Goal: Task Accomplishment & Management: Manage account settings

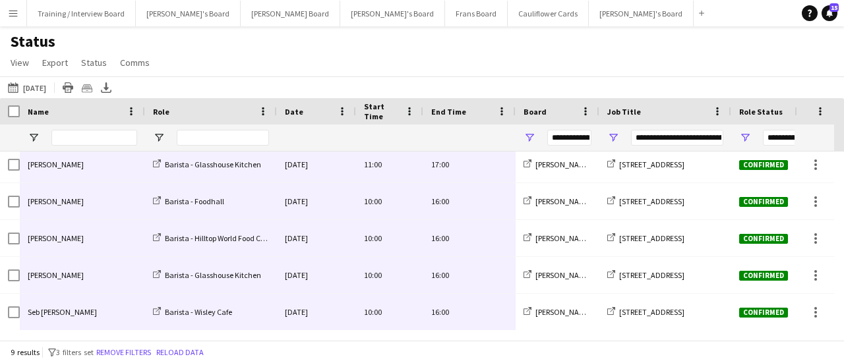
scroll to position [153, 0]
click at [589, 9] on button "[PERSON_NAME]'s Board Close" at bounding box center [641, 14] width 105 height 26
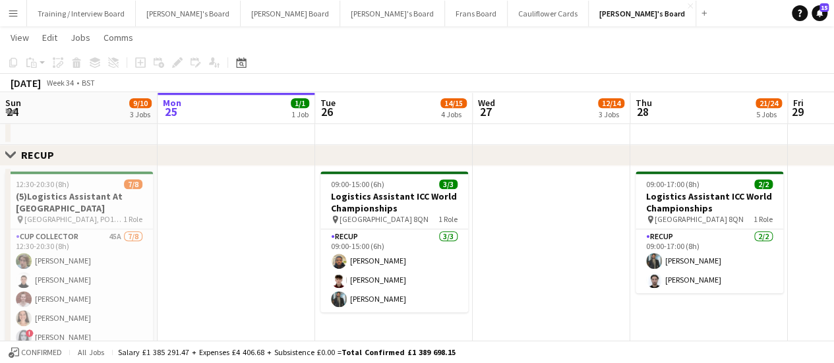
scroll to position [0, 390]
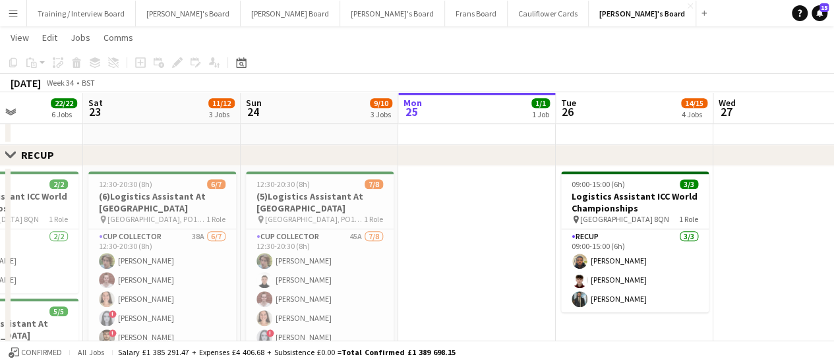
drag, startPoint x: 210, startPoint y: 277, endPoint x: 451, endPoint y: 273, distance: 240.6
click at [451, 273] on app-calendar-viewport "Wed 20 Thu 21 Fri 22 22/22 6 Jobs Sat 23 11/12 3 Jobs Sun 24 9/10 3 Jobs Mon 25…" at bounding box center [417, 224] width 834 height 1554
click at [215, 296] on app-calendar-viewport "Wed 20 33/33 5 Jobs Thu 21 17/17 5 Jobs Fri 22 22/22 6 Jobs Sat 23 11/12 3 Jobs…" at bounding box center [417, 224] width 834 height 1554
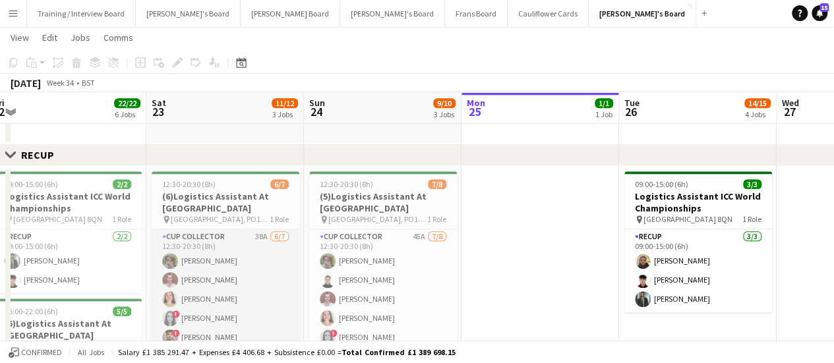
click at [213, 281] on app-card-role "CUP COLLECTOR 38A 6/7 12:30-20:30 (8h) luke downing Emma Baker Amelia Bailey ! …" at bounding box center [226, 308] width 148 height 159
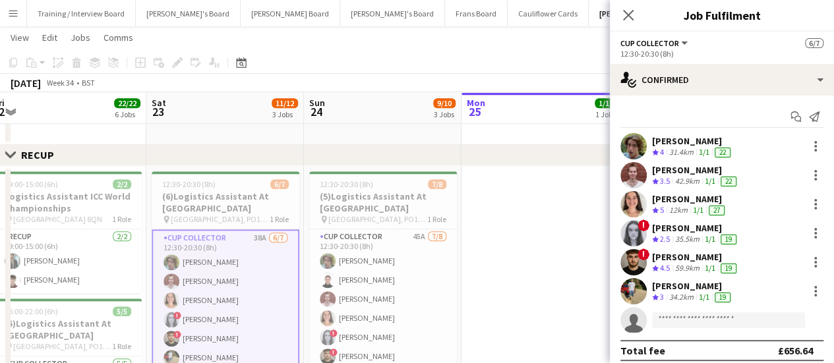
click at [728, 97] on div "Start chat Send notification luke downing Crew rating 4 31.4km 1/1 22 Emma Bake…" at bounding box center [722, 234] width 224 height 276
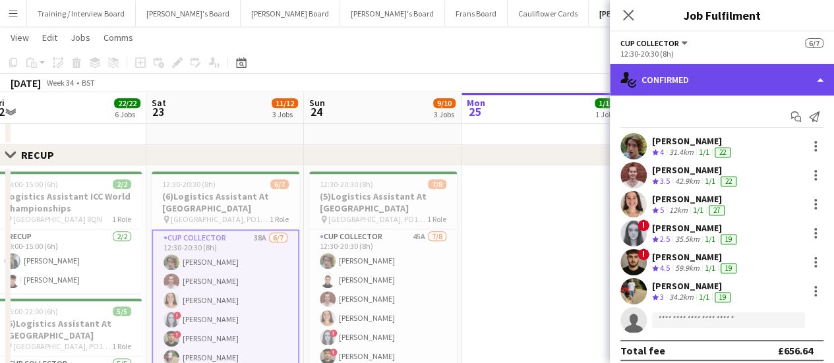
click at [736, 90] on div "single-neutral-actions-check-2 Confirmed" at bounding box center [722, 80] width 224 height 32
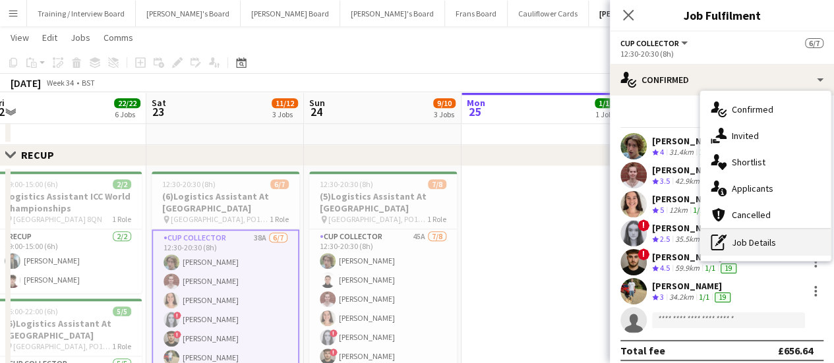
click at [775, 248] on div "pen-write Job Details" at bounding box center [765, 242] width 130 height 26
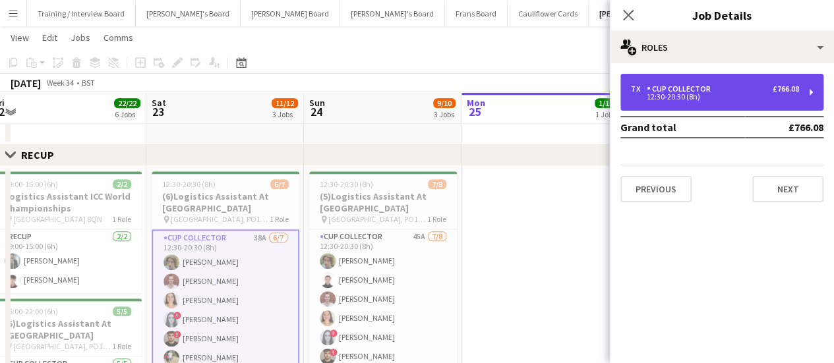
click at [639, 101] on div "7 x CUP COLLECTOR £766.08 12:30-20:30 (8h)" at bounding box center [721, 92] width 203 height 37
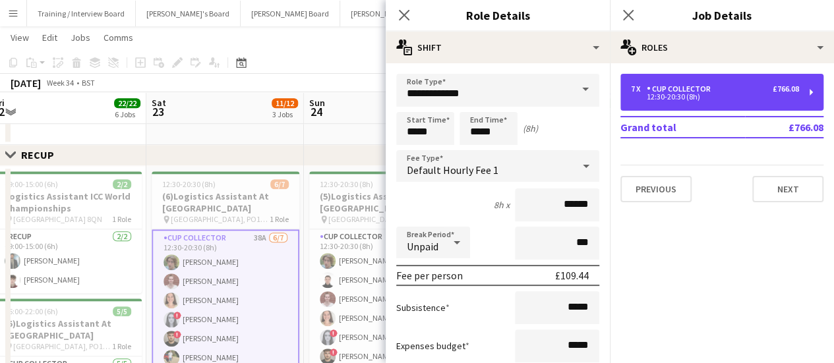
scroll to position [223, 0]
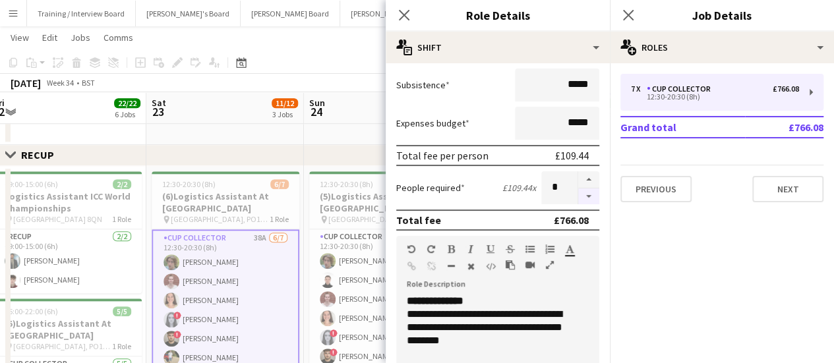
click at [578, 194] on button "button" at bounding box center [588, 196] width 21 height 16
type input "*"
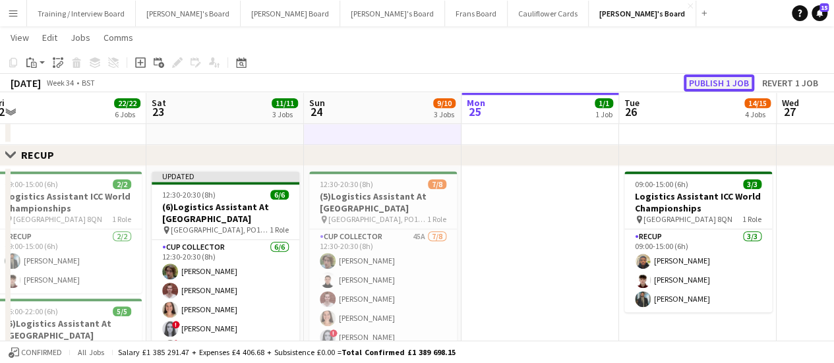
click at [703, 80] on button "Publish 1 job" at bounding box center [718, 82] width 71 height 17
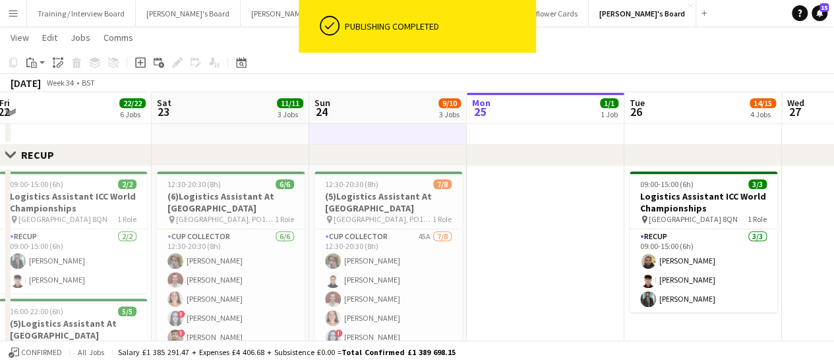
scroll to position [0, 319]
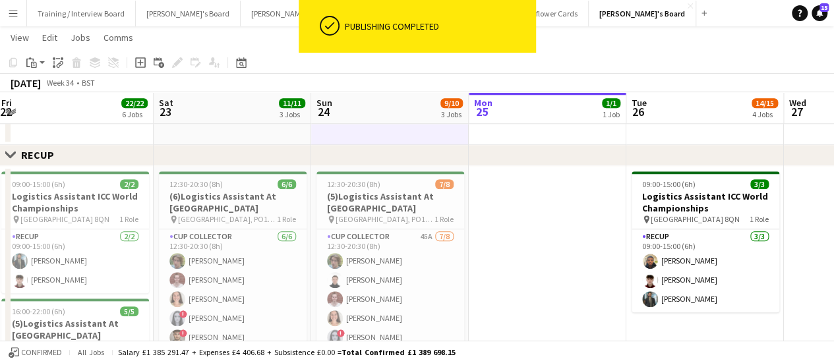
drag, startPoint x: 446, startPoint y: 261, endPoint x: 453, endPoint y: 282, distance: 22.3
click at [453, 282] on app-calendar-viewport "Wed 20 33/33 5 Jobs Thu 21 17/17 5 Jobs Fri 22 22/22 6 Jobs Sat 23 11/11 3 Jobs…" at bounding box center [417, 224] width 834 height 1554
click at [466, 256] on app-date-cell "12:30-20:30 (8h) 7/8 (5)Logistics Assistant At Goodwood pin Chichester, PO18 0P…" at bounding box center [390, 362] width 158 height 393
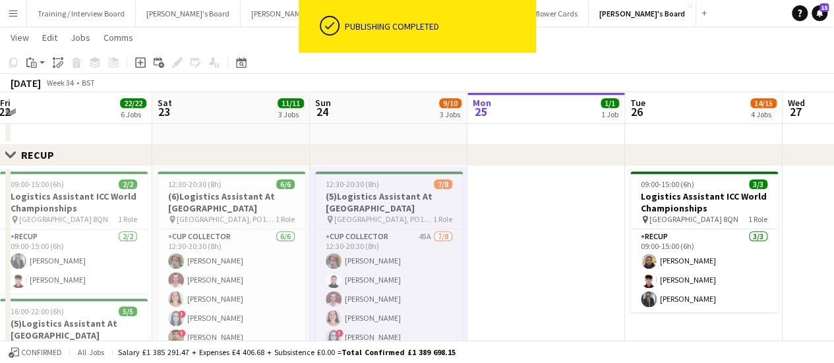
scroll to position [41, 0]
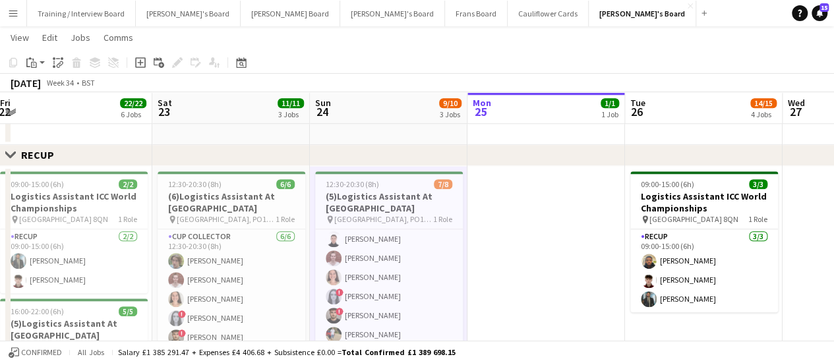
click at [490, 322] on app-date-cell at bounding box center [546, 362] width 158 height 393
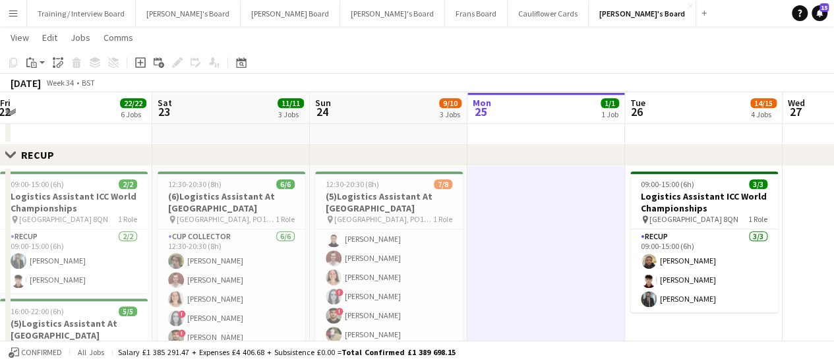
drag, startPoint x: 735, startPoint y: 291, endPoint x: 504, endPoint y: 258, distance: 233.7
click at [504, 258] on app-calendar-viewport "Wed 20 33/33 5 Jobs Thu 21 17/17 5 Jobs Fri 22 22/22 6 Jobs Sat 23 11/11 3 Jobs…" at bounding box center [417, 224] width 834 height 1554
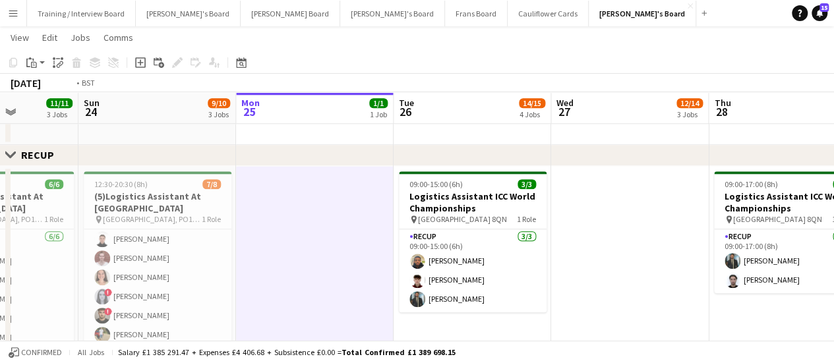
drag, startPoint x: 735, startPoint y: 262, endPoint x: 391, endPoint y: 248, distance: 343.6
click at [391, 248] on app-calendar-viewport "Wed 20 33/33 5 Jobs Thu 21 17/17 5 Jobs Fri 22 22/22 6 Jobs Sat 23 11/11 3 Jobs…" at bounding box center [417, 224] width 834 height 1554
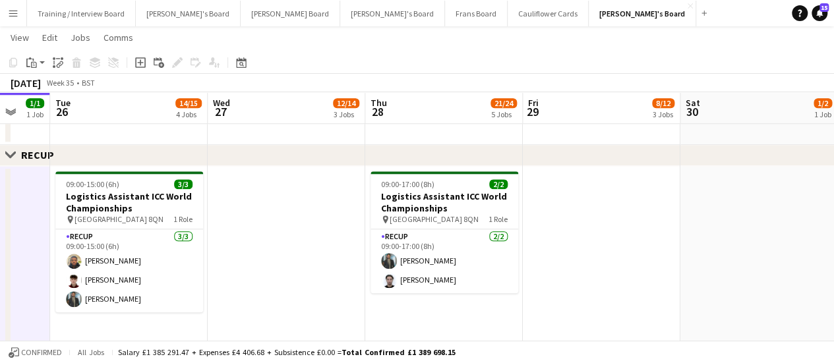
drag, startPoint x: 656, startPoint y: 256, endPoint x: 336, endPoint y: 270, distance: 320.6
click at [336, 270] on app-calendar-viewport "Sat 23 11/11 3 Jobs Sun 24 9/10 3 Jobs Mon 25 1/1 1 Job Tue 26 14/15 4 Jobs Wed…" at bounding box center [417, 224] width 834 height 1554
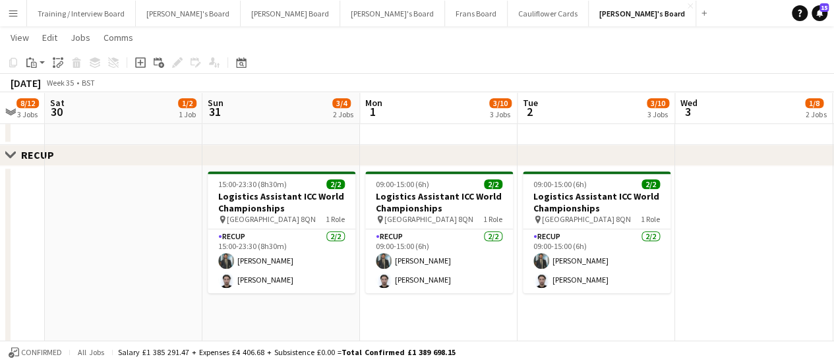
drag, startPoint x: 707, startPoint y: 275, endPoint x: 766, endPoint y: 224, distance: 78.6
click at [400, 243] on app-calendar-viewport "Wed 27 12/14 3 Jobs Thu 28 21/24 5 Jobs Fri 29 8/12 3 Jobs Sat 30 1/2 1 Job Sun…" at bounding box center [417, 224] width 834 height 1554
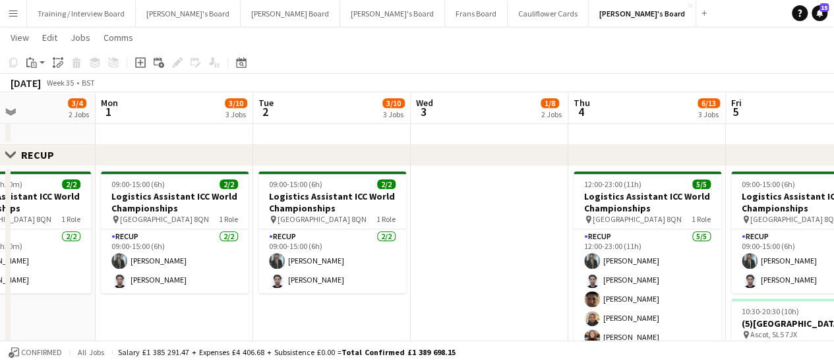
drag, startPoint x: 831, startPoint y: 227, endPoint x: 560, endPoint y: 213, distance: 271.9
click at [560, 213] on app-calendar-viewport "Fri 29 8/12 3 Jobs Sat 30 1/2 1 Job Sun 31 3/4 2 Jobs Mon 1 3/10 3 Jobs Tue 2 3…" at bounding box center [417, 224] width 834 height 1554
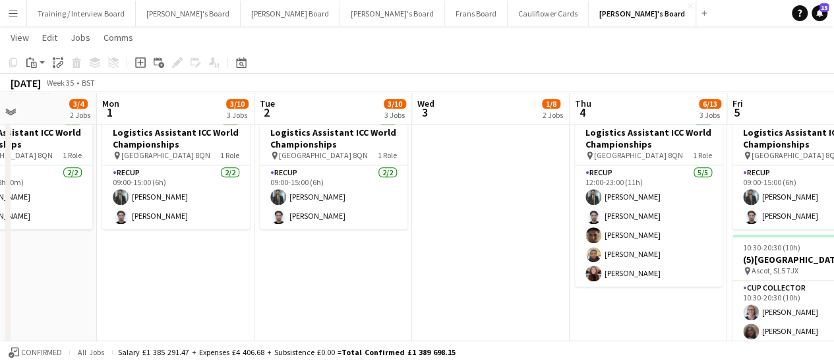
scroll to position [666, 0]
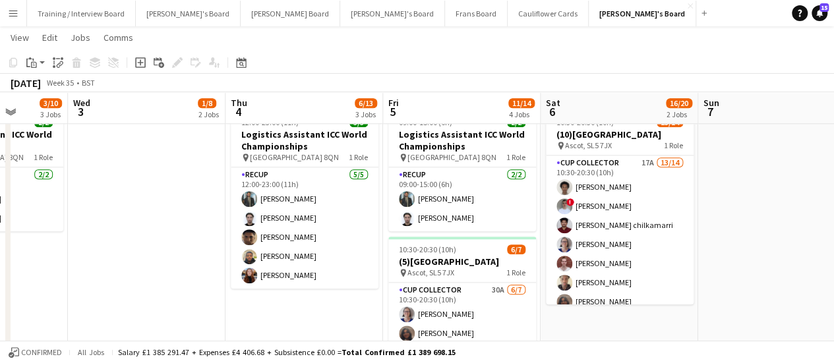
drag, startPoint x: 792, startPoint y: 204, endPoint x: 445, endPoint y: 283, distance: 356.4
click at [445, 283] on app-calendar-viewport "Sun 31 3/4 2 Jobs Mon 1 3/10 3 Jobs Tue 2 3/10 3 Jobs Wed 3 1/8 2 Jobs Thu 4 6/…" at bounding box center [417, 162] width 834 height 1554
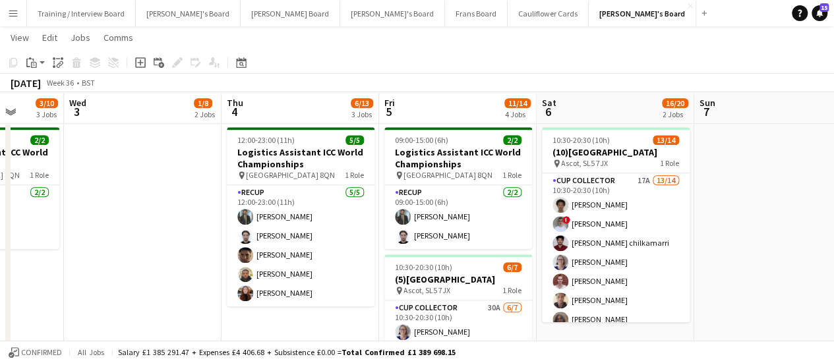
scroll to position [0, 318]
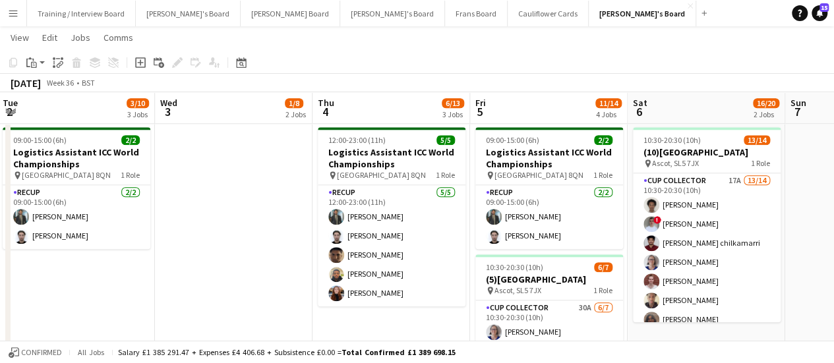
drag, startPoint x: 80, startPoint y: 271, endPoint x: 329, endPoint y: 235, distance: 251.0
click at [329, 235] on app-calendar-viewport "Sun 31 3/4 2 Jobs Mon 1 3/10 3 Jobs Tue 2 3/10 3 Jobs Wed 3 1/8 2 Jobs Thu 4 6/…" at bounding box center [417, 180] width 834 height 1554
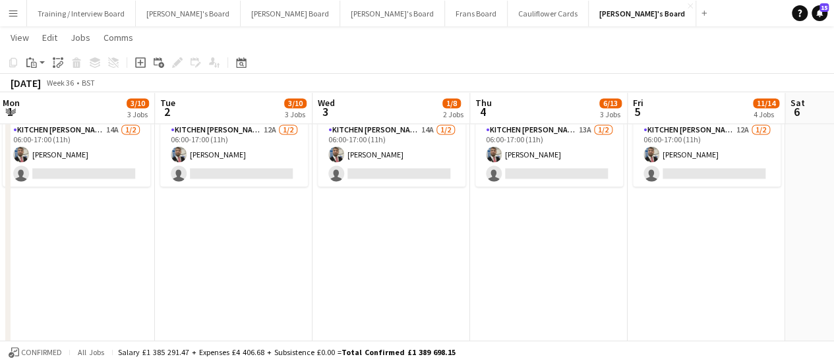
scroll to position [1122, 0]
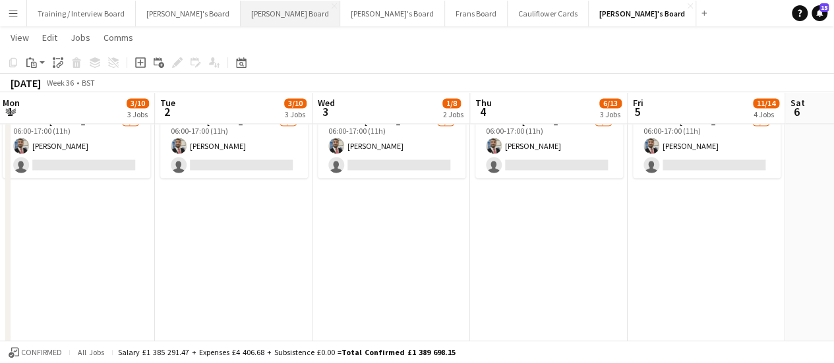
click at [241, 10] on button "[PERSON_NAME] Board Close" at bounding box center [291, 14] width 100 height 26
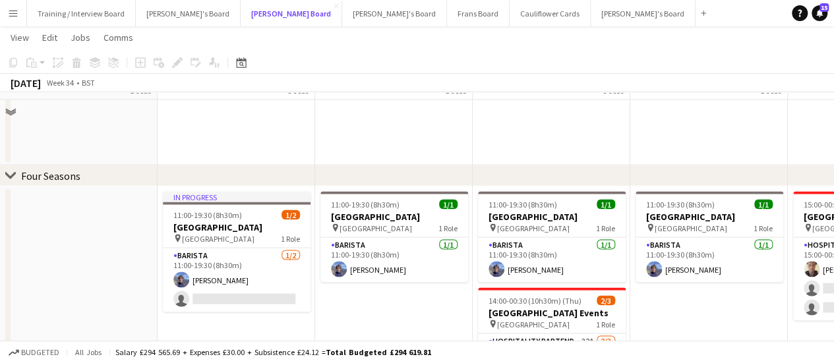
scroll to position [1236, 0]
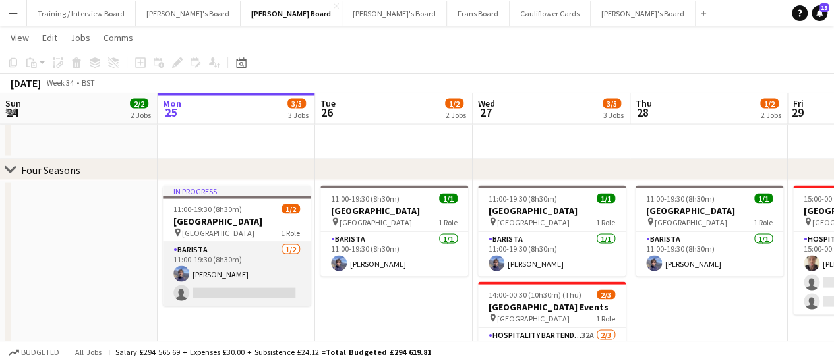
click at [216, 280] on app-card-role "Barista 1/2 11:00-19:30 (8h30m) Douglas Lansley single-neutral-actions" at bounding box center [237, 274] width 148 height 64
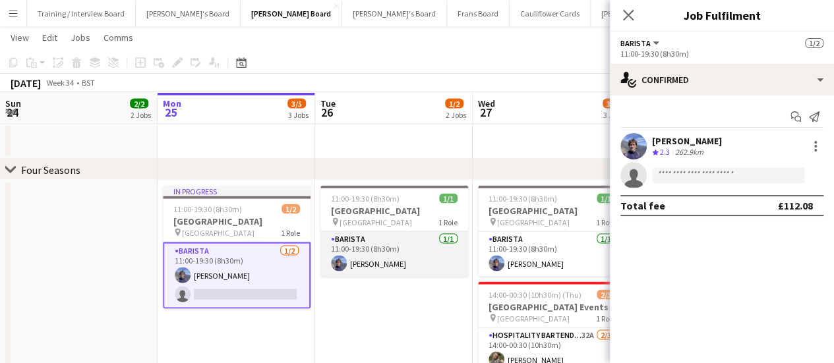
click at [389, 271] on app-card-role "Barista 1/1 11:00-19:30 (8h30m) Douglas Lansley" at bounding box center [394, 253] width 148 height 45
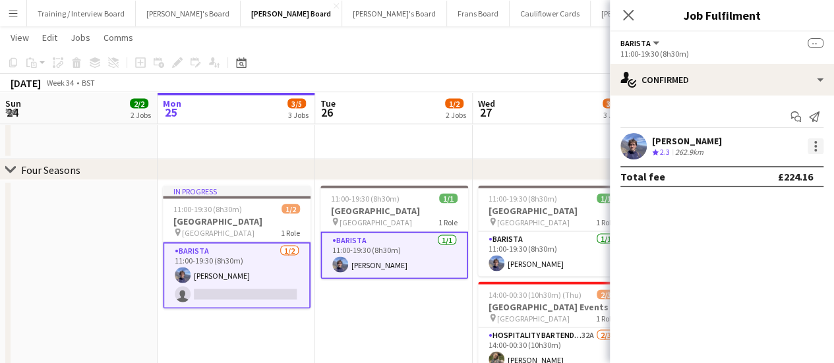
click at [811, 148] on div at bounding box center [815, 146] width 16 height 16
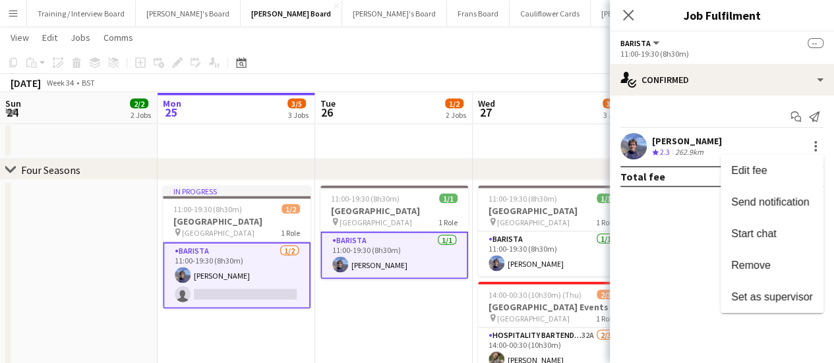
click at [225, 293] on div at bounding box center [417, 181] width 834 height 363
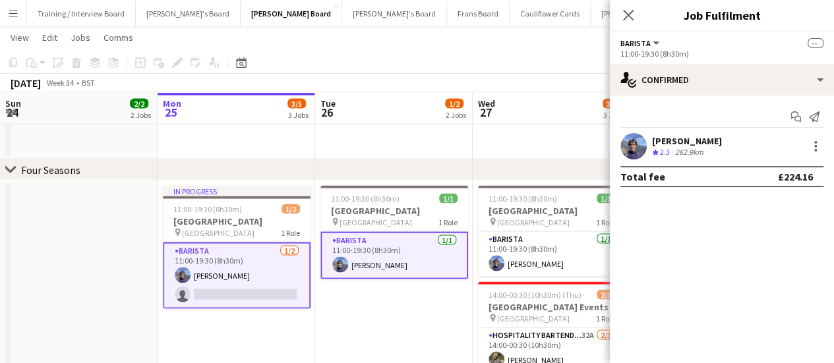
click at [225, 274] on app-card-role "Barista 1/2 11:00-19:30 (8h30m) Douglas Lansley single-neutral-actions" at bounding box center [237, 275] width 148 height 67
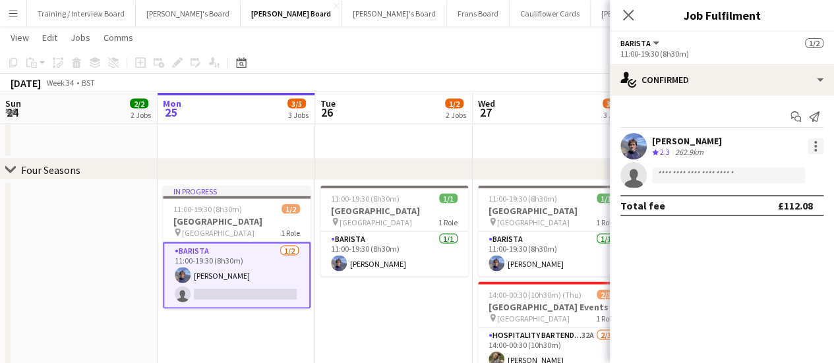
click at [813, 148] on div at bounding box center [815, 146] width 16 height 16
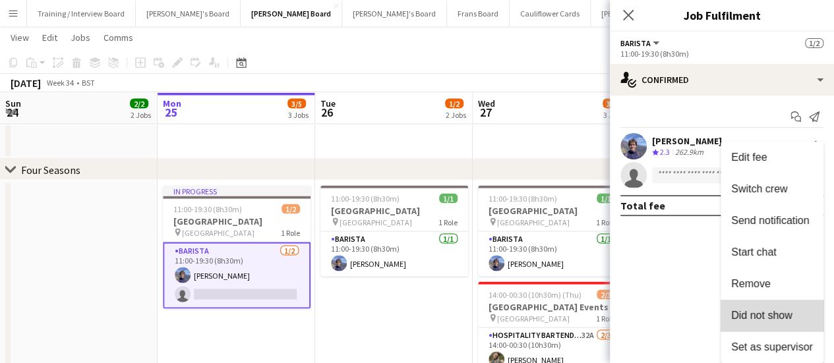
click at [751, 330] on button "Did not show" at bounding box center [771, 316] width 103 height 32
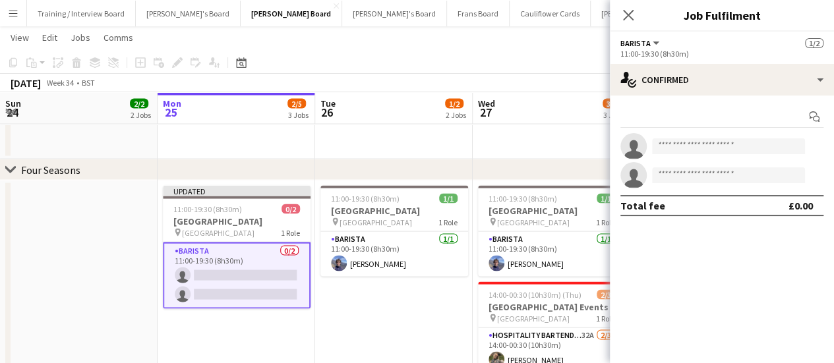
click at [403, 293] on app-date-cell "11:00-19:30 (8h30m) 1/1 Four Seasons Hotel Restaurant pin Four Seasons Hotel 1 …" at bounding box center [394, 321] width 158 height 283
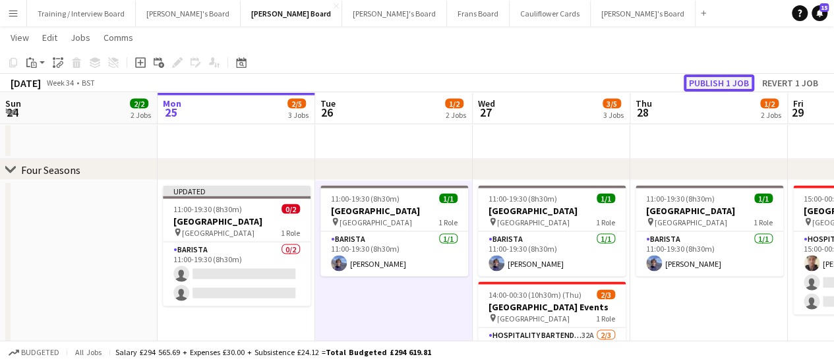
click at [713, 82] on button "Publish 1 job" at bounding box center [718, 82] width 71 height 17
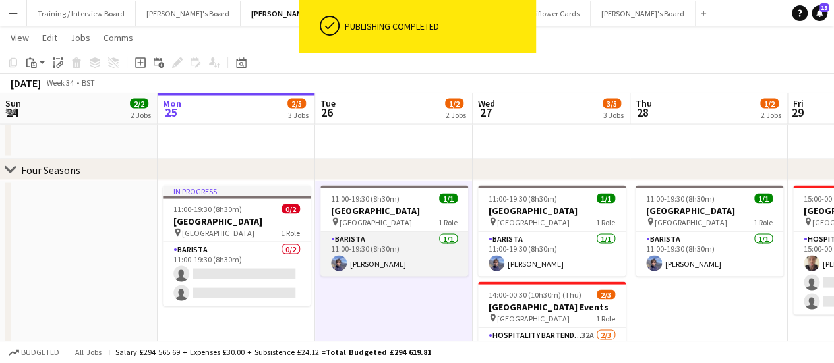
click at [361, 268] on app-card-role "Barista 1/1 11:00-19:30 (8h30m) Douglas Lansley" at bounding box center [394, 253] width 148 height 45
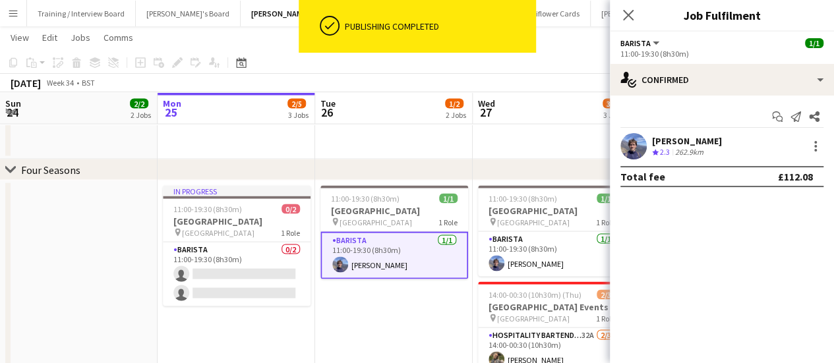
drag, startPoint x: 691, startPoint y: 159, endPoint x: 712, endPoint y: 155, distance: 21.5
click at [712, 155] on div "Crew rating 2.3 262.9km" at bounding box center [687, 152] width 70 height 11
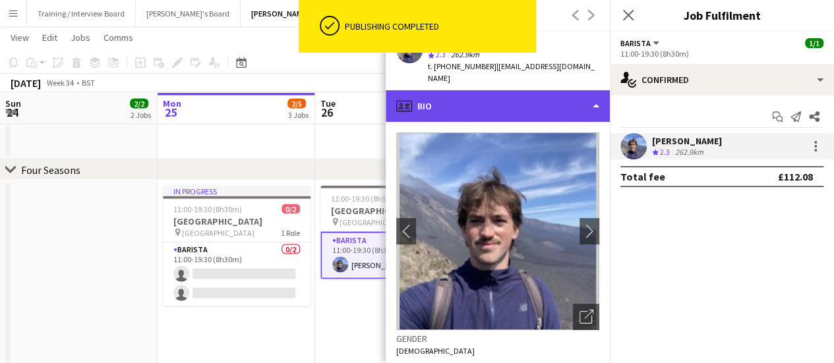
click at [511, 90] on div "profile Bio" at bounding box center [498, 106] width 224 height 32
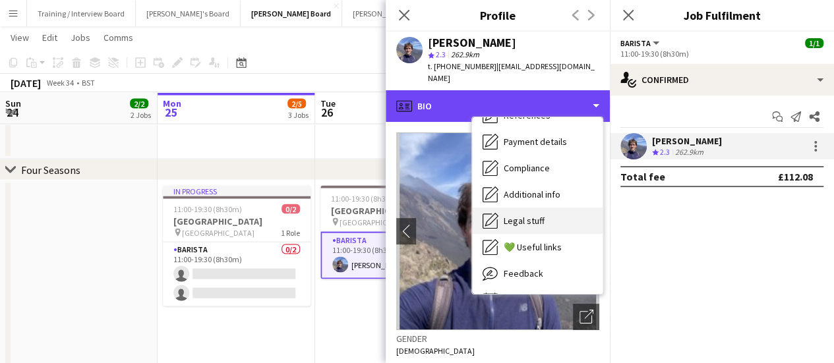
scroll to position [162, 0]
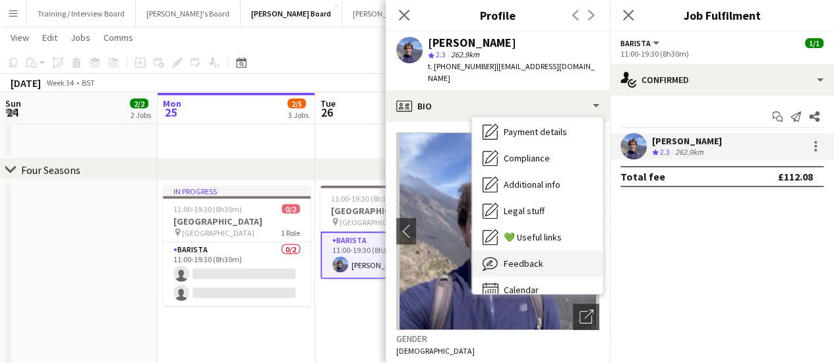
click at [533, 258] on span "Feedback" at bounding box center [524, 264] width 40 height 12
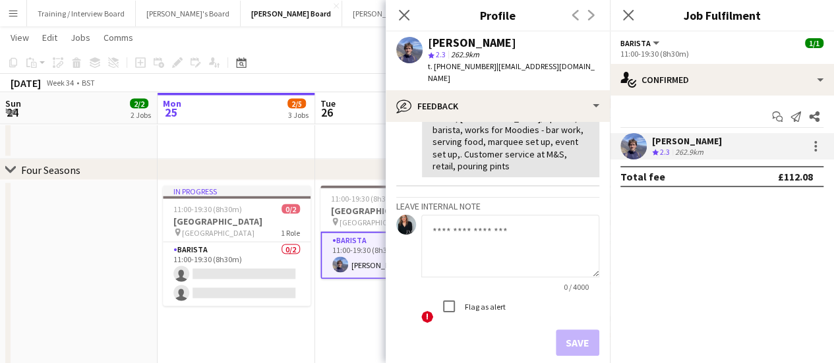
scroll to position [571, 0]
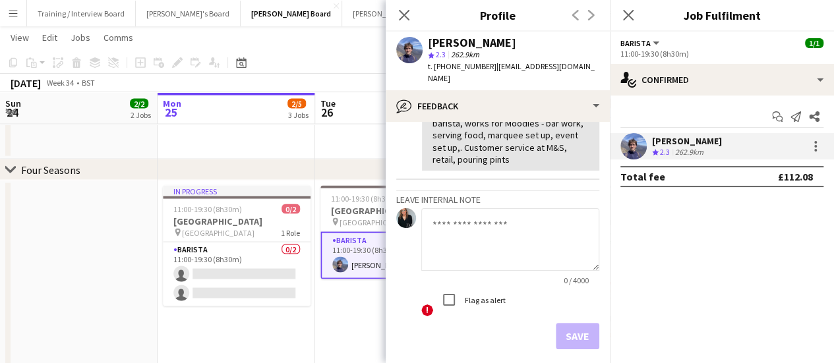
click at [500, 208] on textarea at bounding box center [510, 239] width 178 height 63
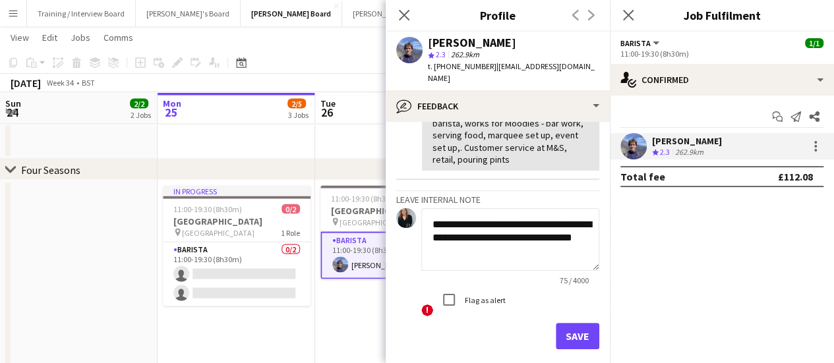
scroll to position [0, 0]
type textarea "**********"
click at [574, 323] on button "Save" at bounding box center [577, 336] width 43 height 26
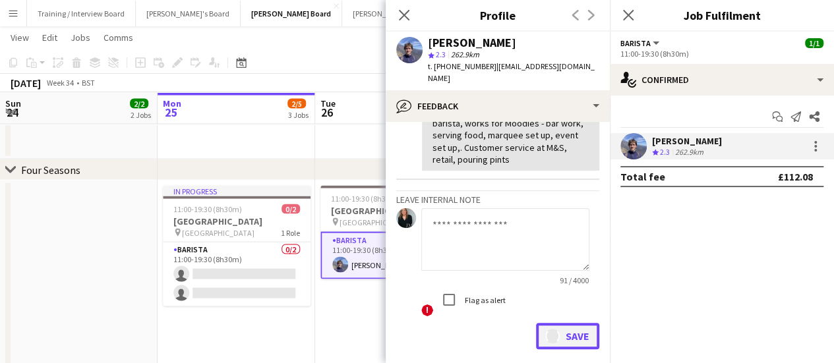
scroll to position [708, 0]
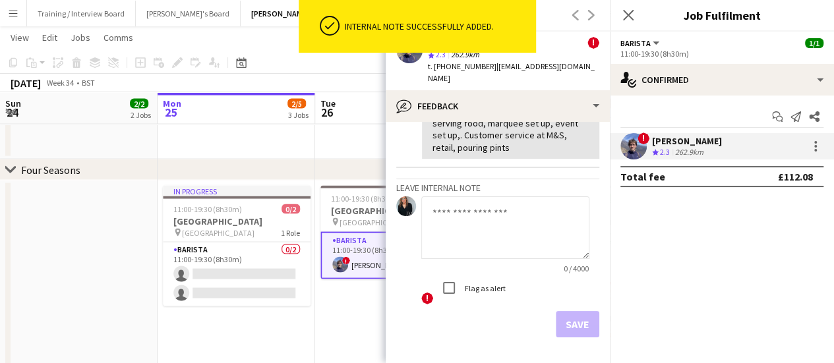
click at [349, 309] on app-date-cell "11:00-19:30 (8h30m) 1/1 Four Seasons Hotel Restaurant pin Four Seasons Hotel 1 …" at bounding box center [394, 321] width 158 height 283
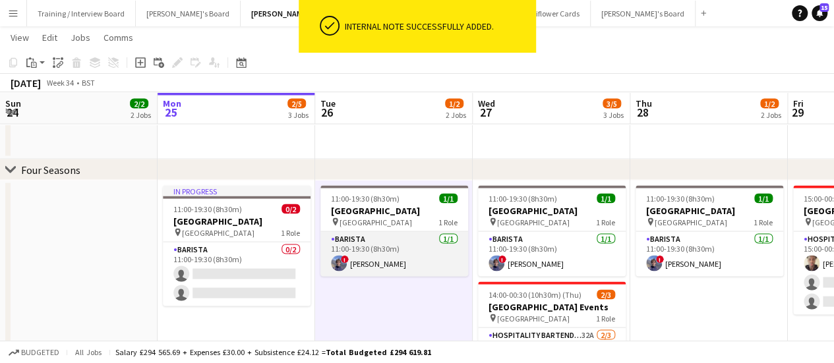
click at [397, 266] on app-card-role "Barista 1/1 11:00-19:30 (8h30m) ! Douglas Lansley" at bounding box center [394, 253] width 148 height 45
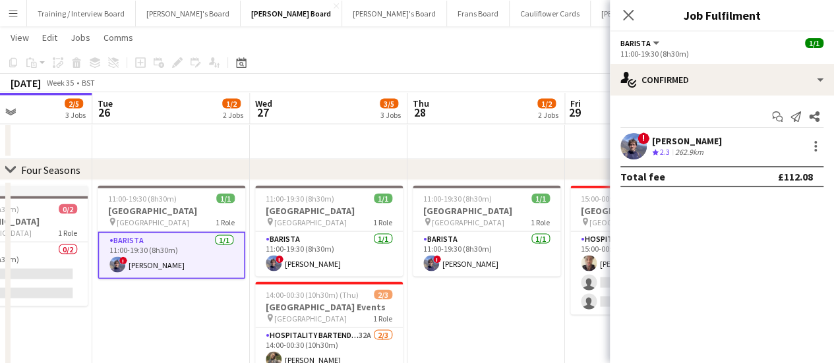
scroll to position [0, 555]
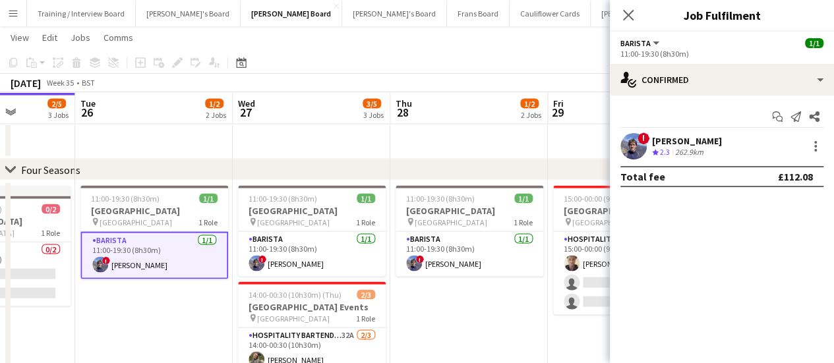
drag, startPoint x: 395, startPoint y: 281, endPoint x: 156, endPoint y: 250, distance: 242.0
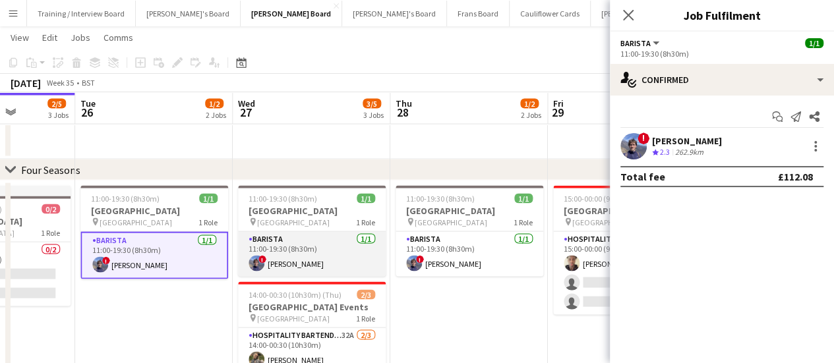
click at [307, 264] on app-card-role "Barista 1/1 11:00-19:30 (8h30m) ! Douglas Lansley" at bounding box center [312, 253] width 148 height 45
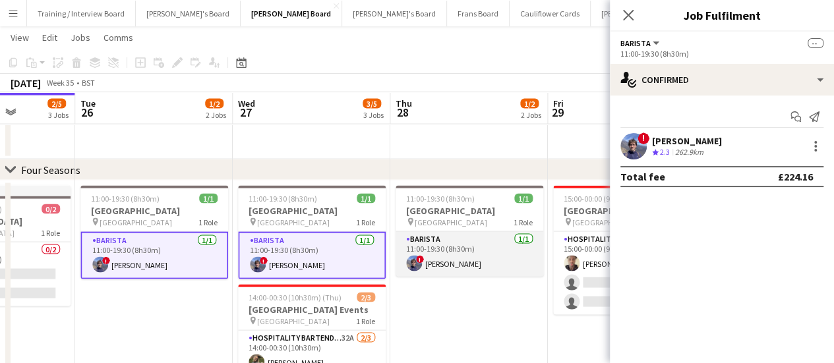
click at [471, 258] on app-card-role "Barista 1/1 11:00-19:30 (8h30m) ! Douglas Lansley" at bounding box center [469, 253] width 148 height 45
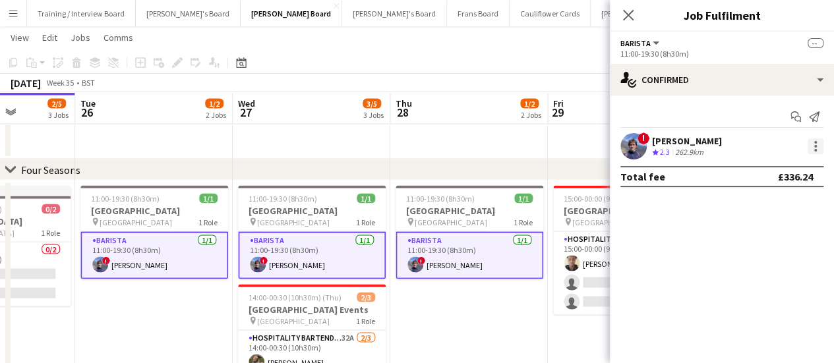
click at [818, 146] on div at bounding box center [815, 146] width 16 height 16
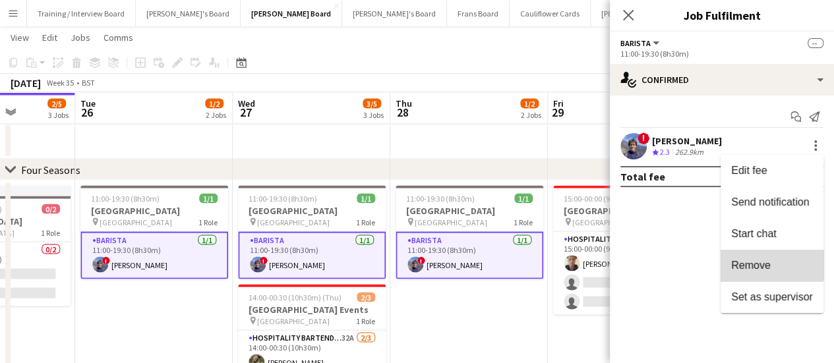
click at [771, 255] on button "Remove" at bounding box center [771, 266] width 103 height 32
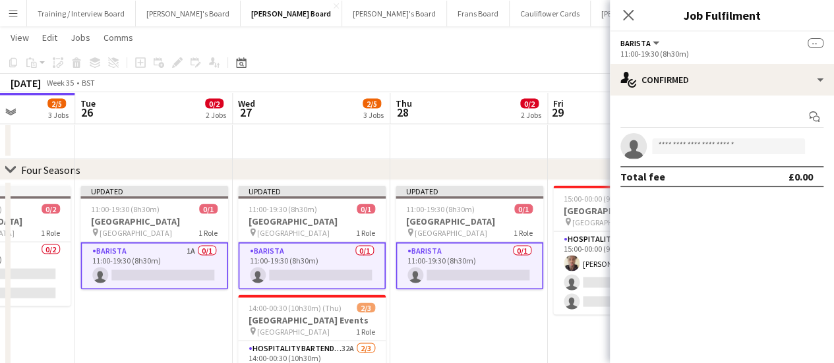
click at [528, 326] on app-date-cell "Updated 11:00-19:30 (8h30m) 0/1 Four Seasons Hotel Restaurant pin Four Seasons …" at bounding box center [469, 321] width 158 height 283
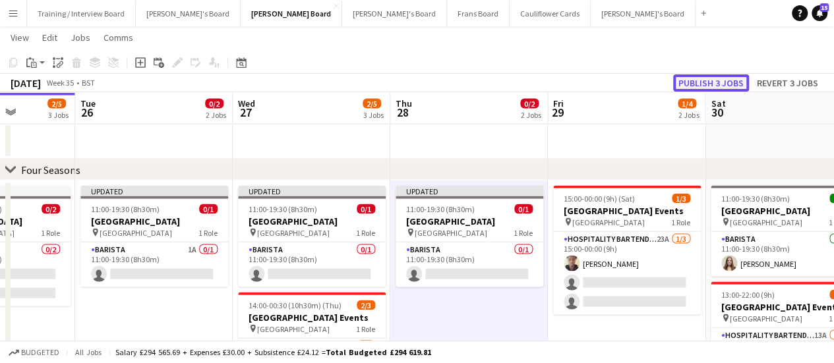
click at [701, 88] on button "Publish 3 jobs" at bounding box center [711, 82] width 76 height 17
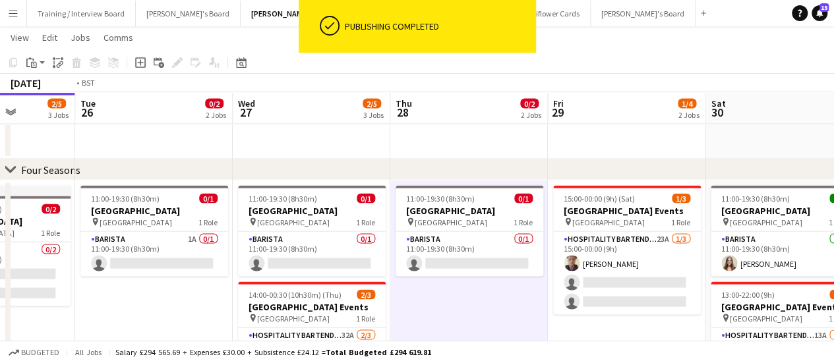
scroll to position [0, 459]
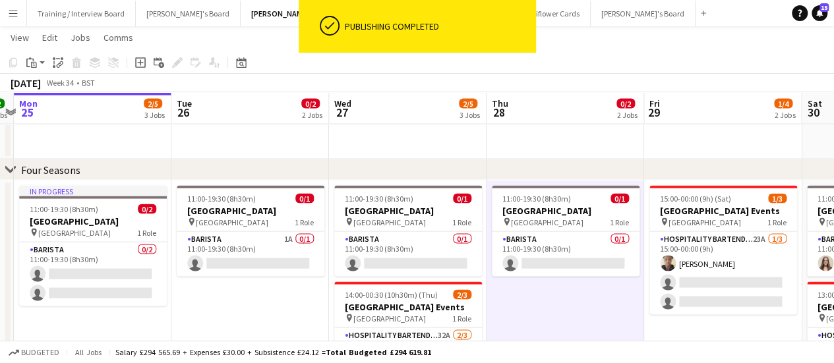
drag, startPoint x: 112, startPoint y: 324, endPoint x: 208, endPoint y: 313, distance: 96.8
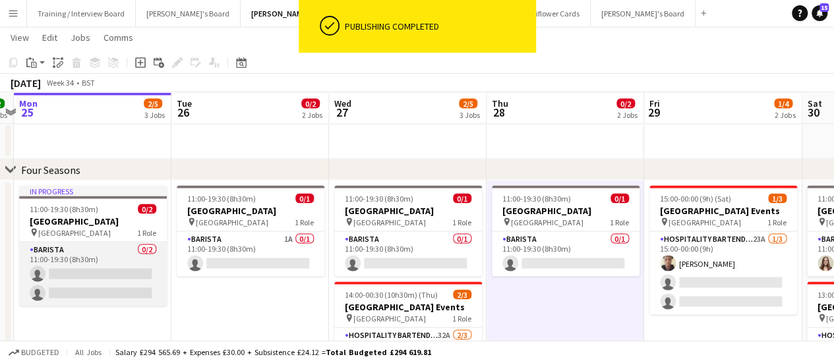
click at [71, 256] on app-card-role "Barista 0/2 11:00-19:30 (8h30m) single-neutral-actions single-neutral-actions" at bounding box center [93, 274] width 148 height 64
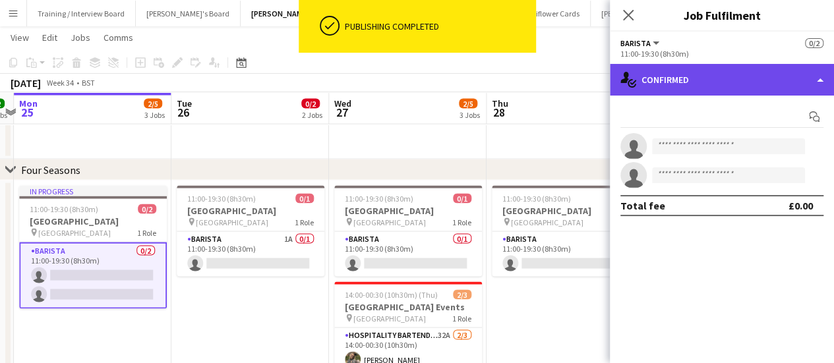
click at [751, 87] on div "single-neutral-actions-check-2 Confirmed" at bounding box center [722, 80] width 224 height 32
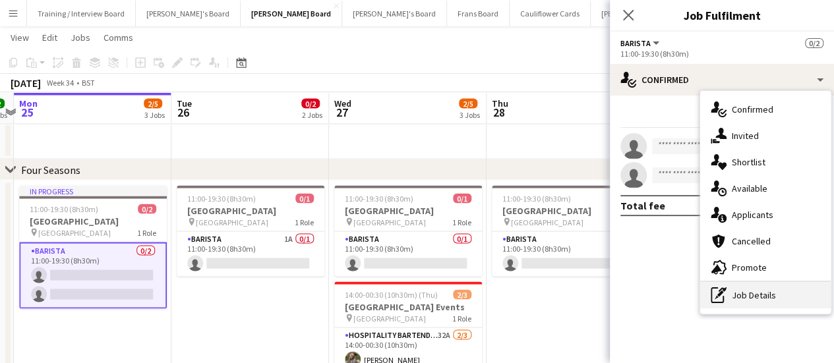
click at [758, 299] on div "pen-write Job Details" at bounding box center [765, 295] width 130 height 26
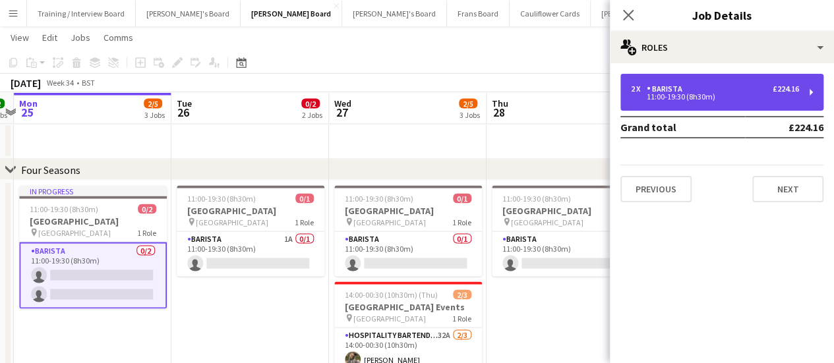
click at [699, 94] on div "11:00-19:30 (8h30m)" at bounding box center [715, 97] width 168 height 7
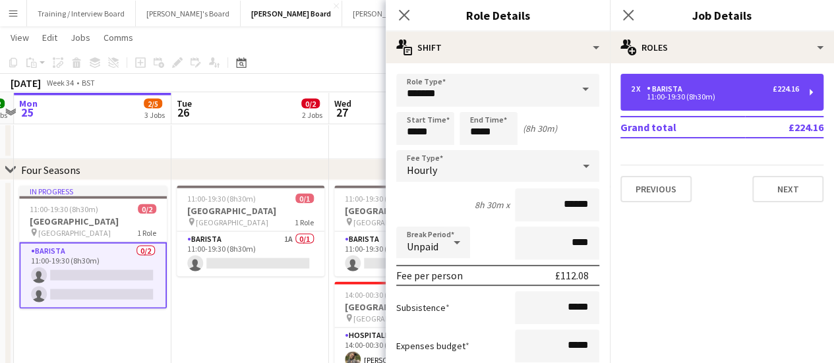
scroll to position [128, 0]
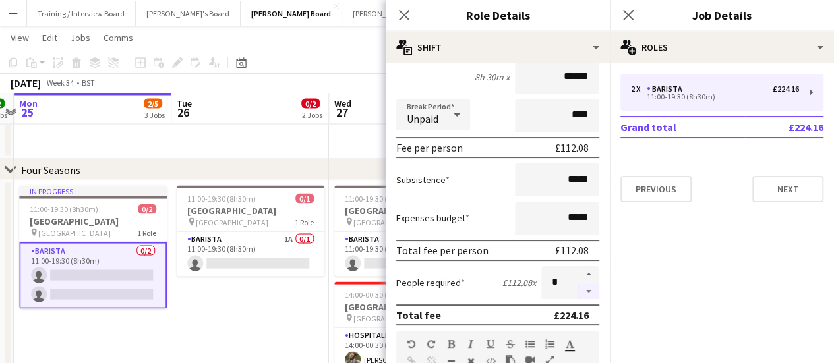
click at [581, 293] on button "button" at bounding box center [588, 291] width 21 height 16
type input "*"
click at [258, 310] on app-date-cell "11:00-19:30 (8h30m) 0/1 Four Seasons Hotel Restaurant pin Four Seasons Hotel 1 …" at bounding box center [250, 321] width 158 height 283
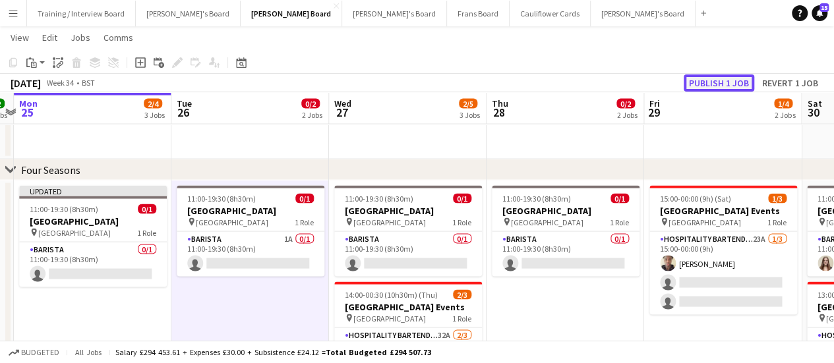
click at [732, 74] on button "Publish 1 job" at bounding box center [718, 82] width 71 height 17
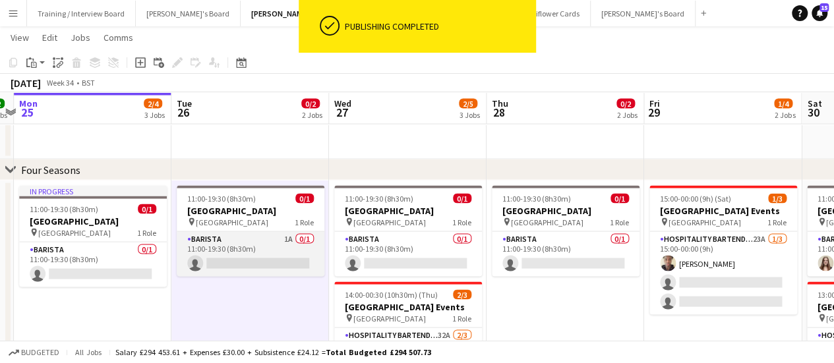
click at [296, 252] on app-card-role "Barista 1A 0/1 11:00-19:30 (8h30m) single-neutral-actions" at bounding box center [251, 253] width 148 height 45
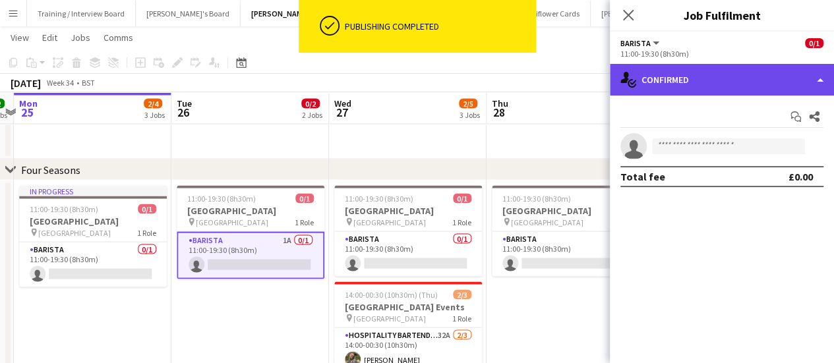
click at [776, 78] on div "single-neutral-actions-check-2 Confirmed" at bounding box center [722, 80] width 224 height 32
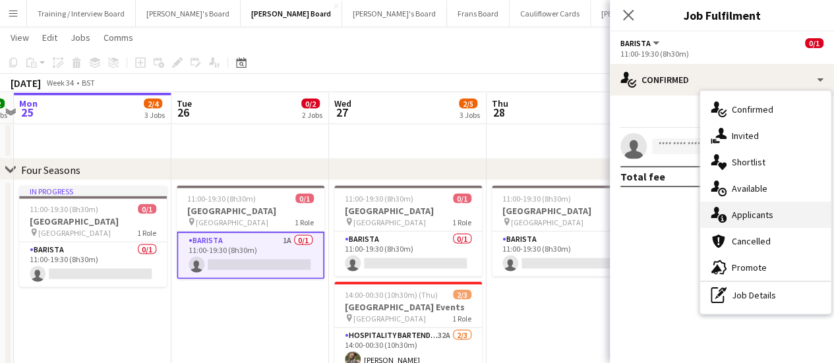
click at [777, 225] on div "single-neutral-actions-information Applicants" at bounding box center [765, 215] width 130 height 26
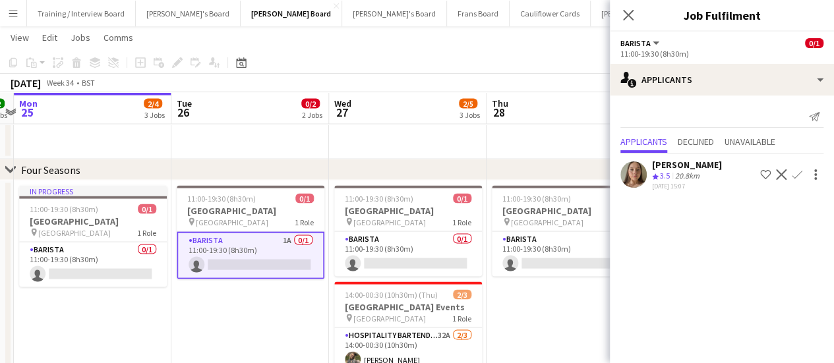
click at [676, 182] on div "[DATE] 15:07" at bounding box center [687, 186] width 70 height 9
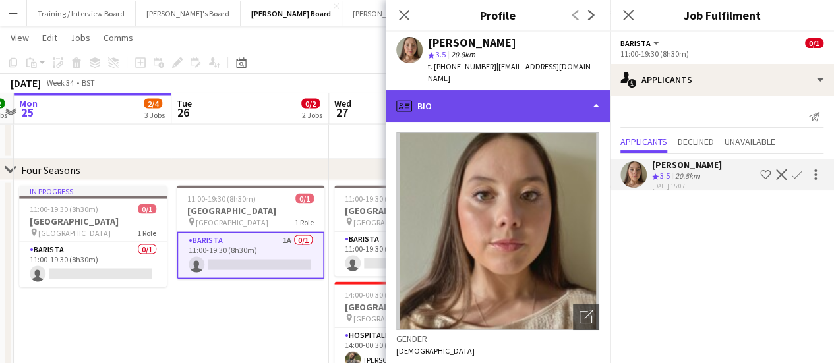
click at [476, 97] on div "profile Bio" at bounding box center [498, 106] width 224 height 32
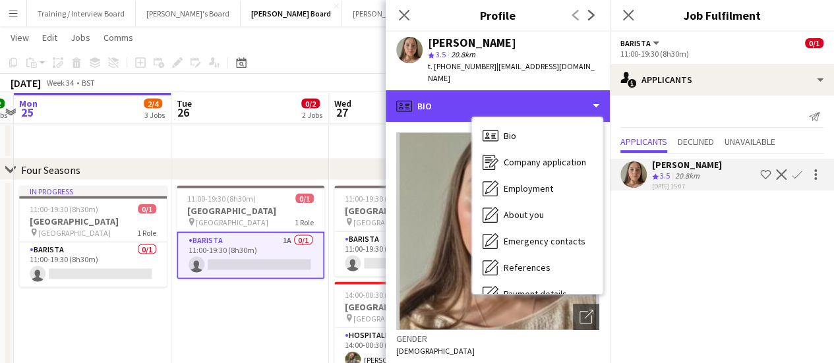
scroll to position [177, 0]
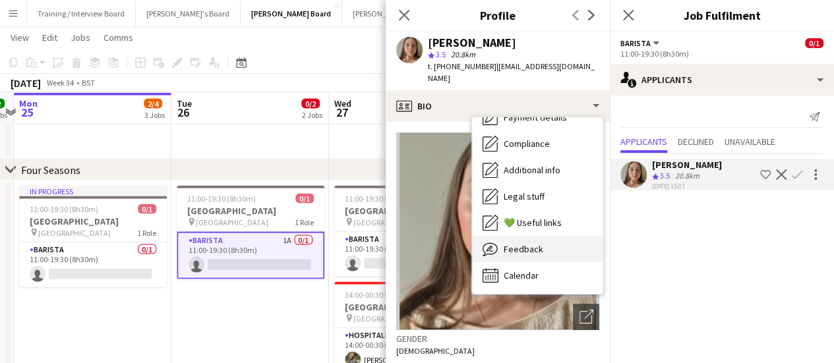
click at [540, 243] on span "Feedback" at bounding box center [524, 249] width 40 height 12
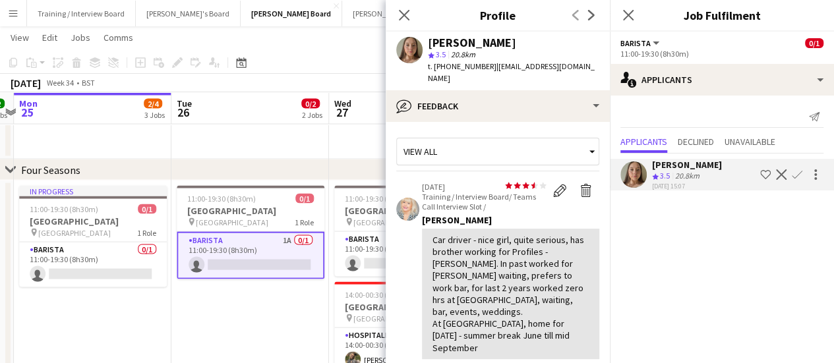
drag, startPoint x: 597, startPoint y: 174, endPoint x: 604, endPoint y: 194, distance: 21.7
click at [604, 194] on app-crew-profile-feedback-tab "View all star star star star star star star star star star 15-04-2025 Training …" at bounding box center [498, 242] width 224 height 241
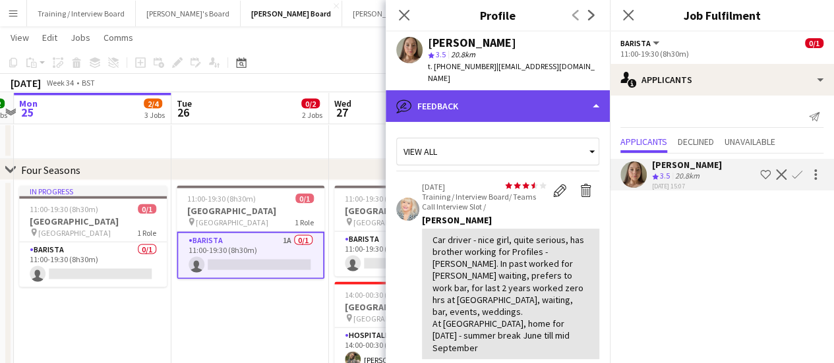
click at [519, 90] on div "bubble-pencil Feedback" at bounding box center [498, 106] width 224 height 32
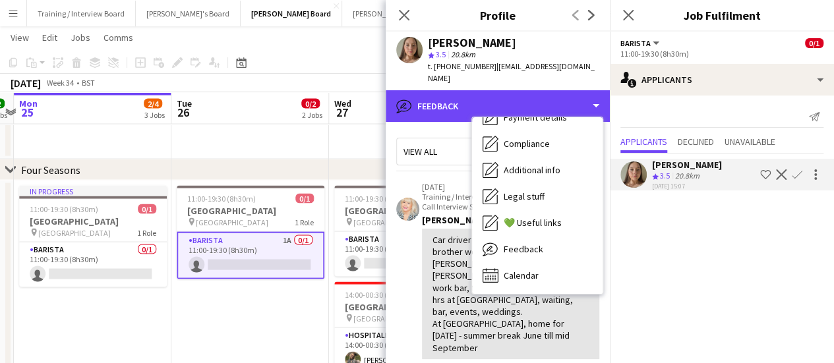
scroll to position [0, 0]
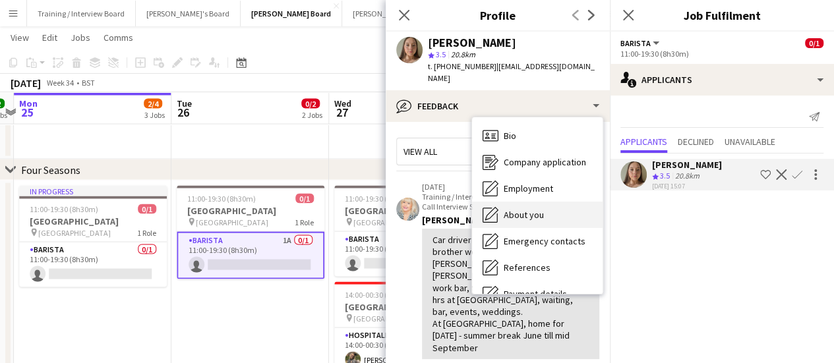
click at [544, 210] on div "About you About you" at bounding box center [537, 215] width 130 height 26
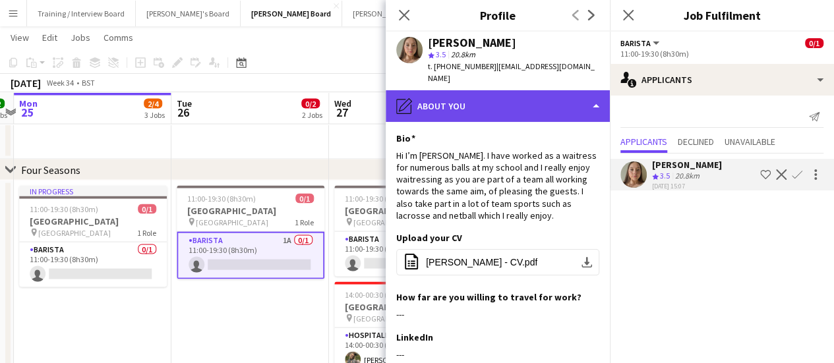
click at [530, 94] on div "pencil4 About you" at bounding box center [498, 106] width 224 height 32
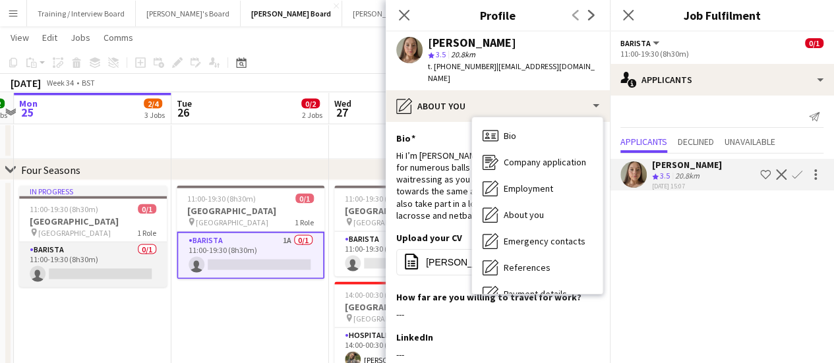
click at [111, 262] on app-card-role "Barista 0/1 11:00-19:30 (8h30m) single-neutral-actions" at bounding box center [93, 264] width 148 height 45
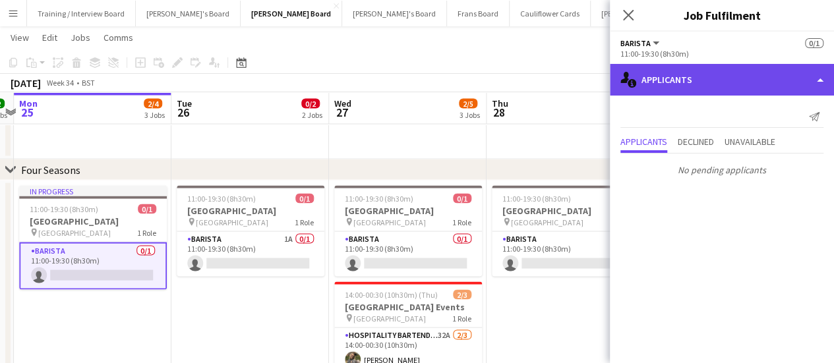
click at [687, 90] on div "single-neutral-actions-information Applicants" at bounding box center [722, 80] width 224 height 32
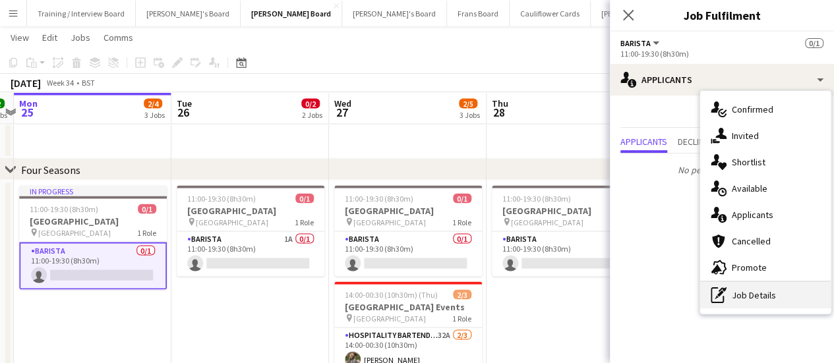
click at [737, 290] on div "pen-write Job Details" at bounding box center [765, 295] width 130 height 26
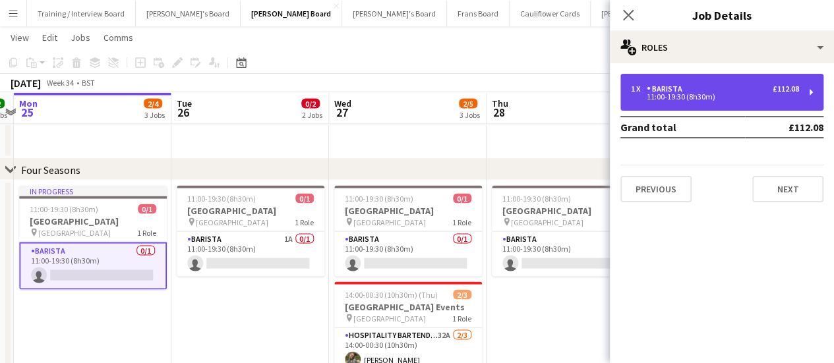
click at [691, 90] on div "1 x Barista £112.08" at bounding box center [715, 88] width 168 height 9
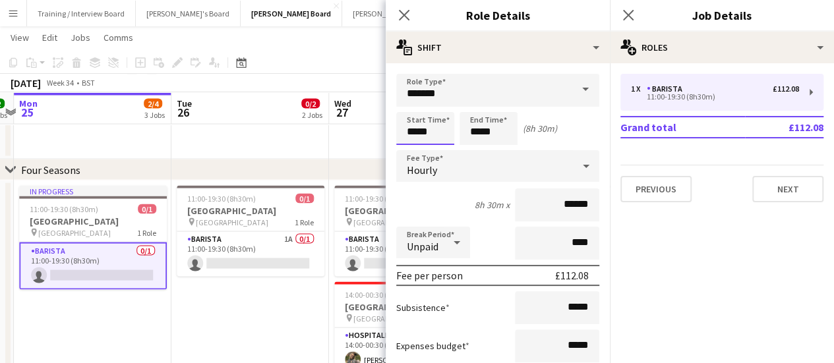
click at [415, 131] on input "*****" at bounding box center [425, 128] width 58 height 33
type input "*****"
click at [257, 304] on app-date-cell "11:00-19:30 (8h30m) 0/1 Four Seasons Hotel Restaurant pin Four Seasons Hotel 1 …" at bounding box center [250, 321] width 158 height 283
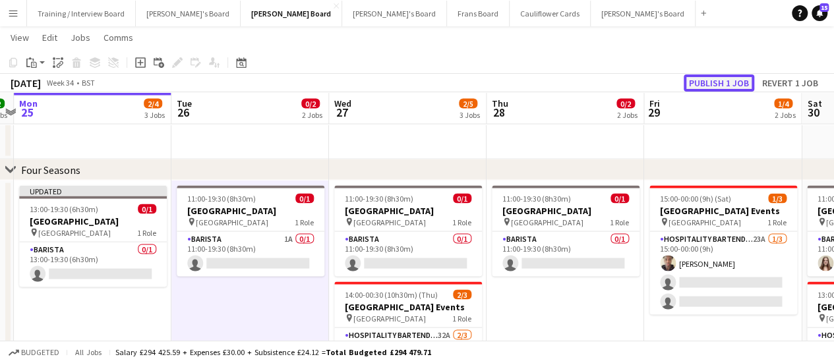
click at [718, 82] on button "Publish 1 job" at bounding box center [718, 82] width 71 height 17
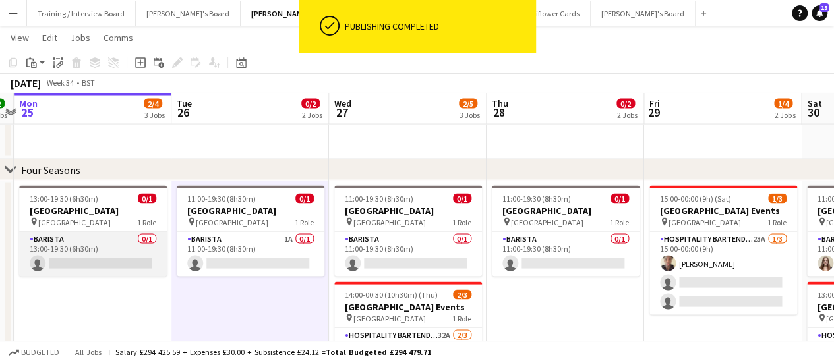
click at [127, 241] on app-card-role "Barista 0/1 13:00-19:30 (6h30m) single-neutral-actions" at bounding box center [93, 253] width 148 height 45
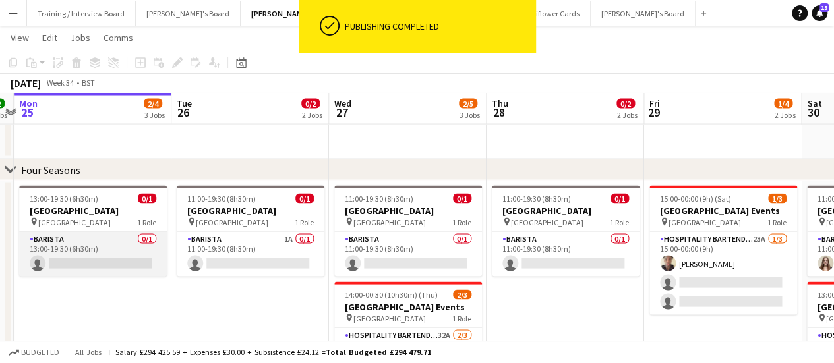
click at [128, 248] on app-card-role "Barista 0/1 13:00-19:30 (6h30m) single-neutral-actions" at bounding box center [93, 253] width 148 height 45
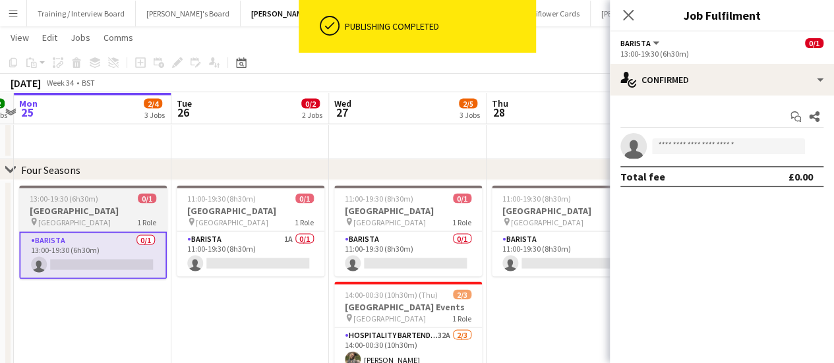
click at [59, 208] on h3 "[GEOGRAPHIC_DATA]" at bounding box center [93, 210] width 148 height 12
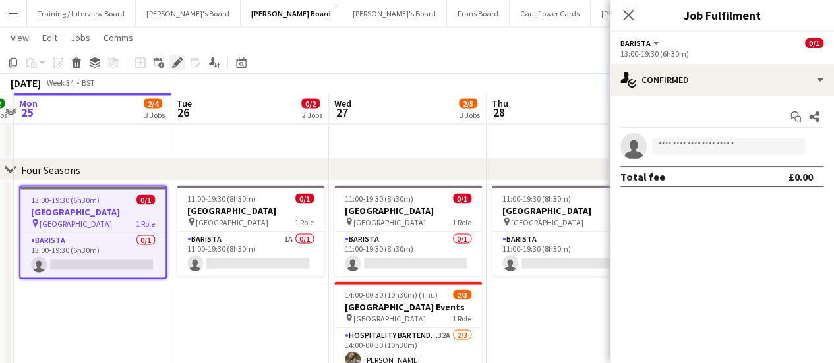
click at [178, 63] on icon at bounding box center [176, 62] width 7 height 7
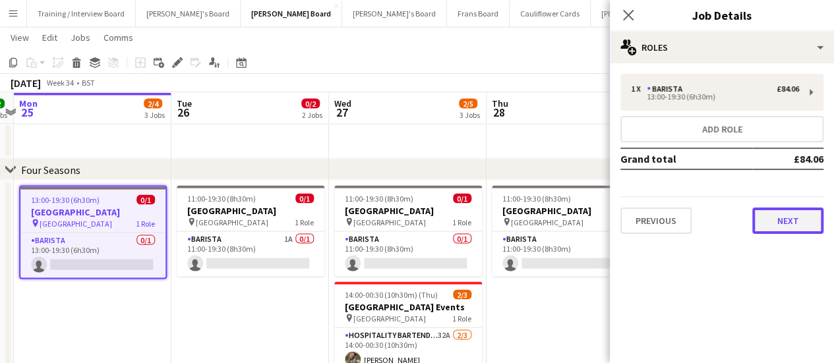
click at [782, 219] on button "Next" at bounding box center [787, 221] width 71 height 26
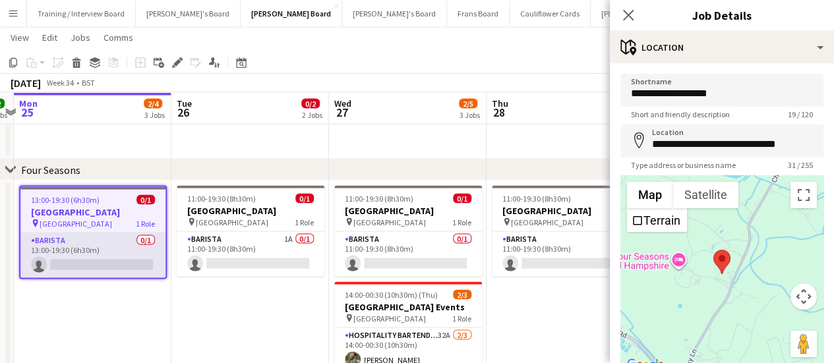
click at [80, 270] on app-card-role "Barista 0/1 13:00-19:30 (6h30m) single-neutral-actions" at bounding box center [92, 255] width 145 height 45
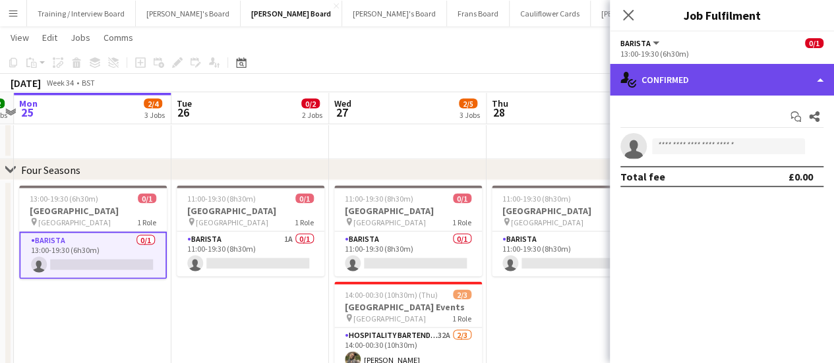
click at [734, 87] on div "single-neutral-actions-check-2 Confirmed" at bounding box center [722, 80] width 224 height 32
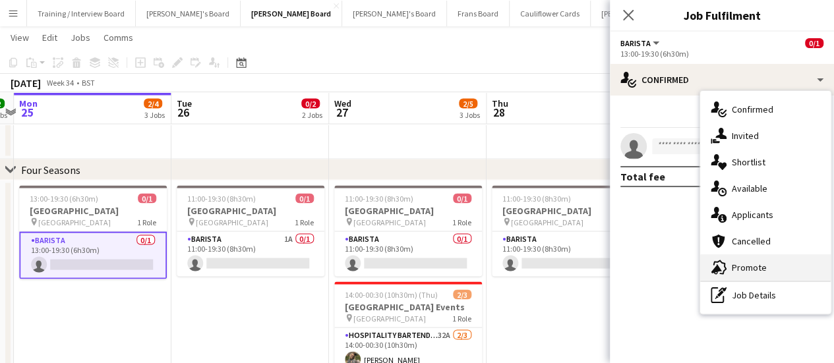
click at [777, 267] on div "advertising-megaphone Promote" at bounding box center [765, 267] width 130 height 26
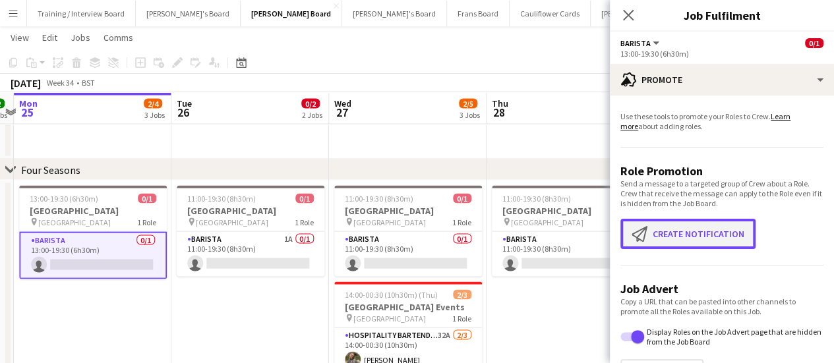
click at [706, 241] on button "Create notification Create notification" at bounding box center [687, 234] width 135 height 30
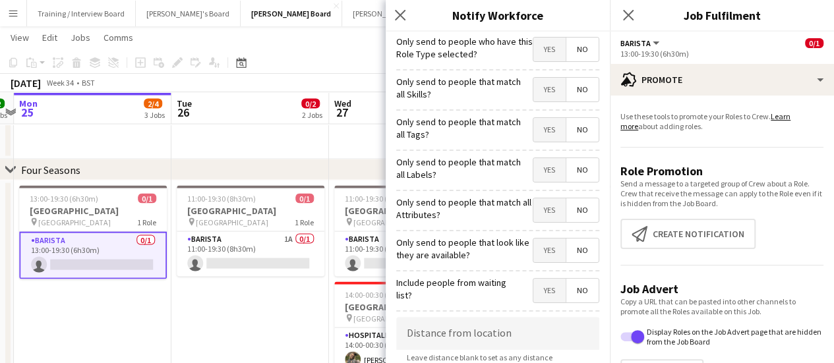
click at [283, 303] on app-date-cell "11:00-19:30 (8h30m) 0/1 Four Seasons Hotel Restaurant pin Four Seasons Hotel 1 …" at bounding box center [250, 321] width 158 height 283
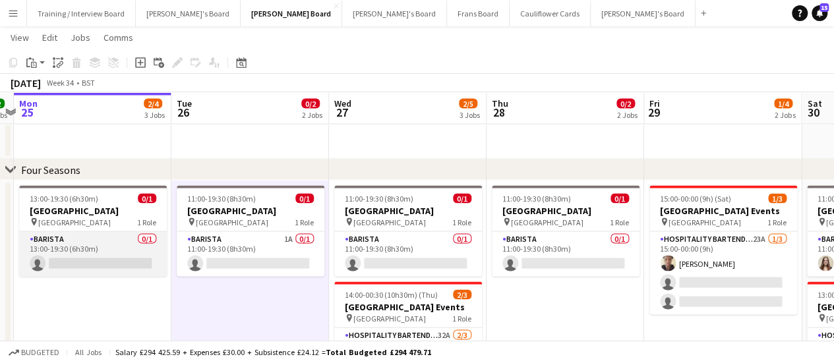
click at [127, 254] on app-card-role "Barista 0/1 13:00-19:30 (6h30m) single-neutral-actions" at bounding box center [93, 253] width 148 height 45
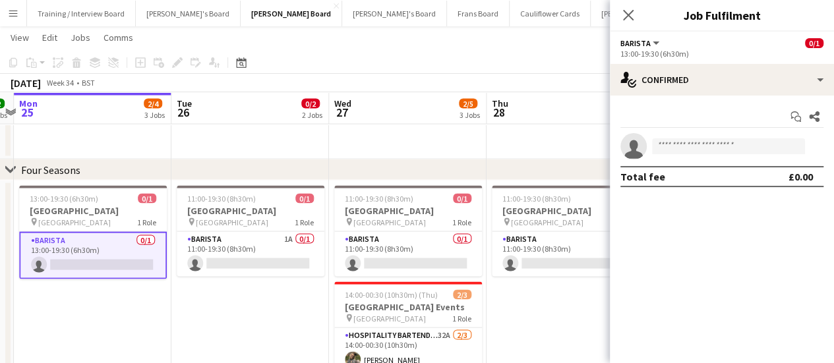
click at [736, 96] on div "Start chat Share single-neutral-actions Total fee £0.00" at bounding box center [722, 147] width 224 height 102
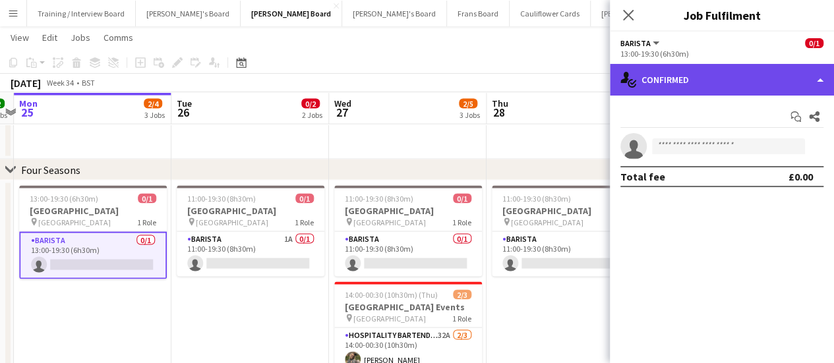
click at [734, 86] on div "single-neutral-actions-check-2 Confirmed" at bounding box center [722, 80] width 224 height 32
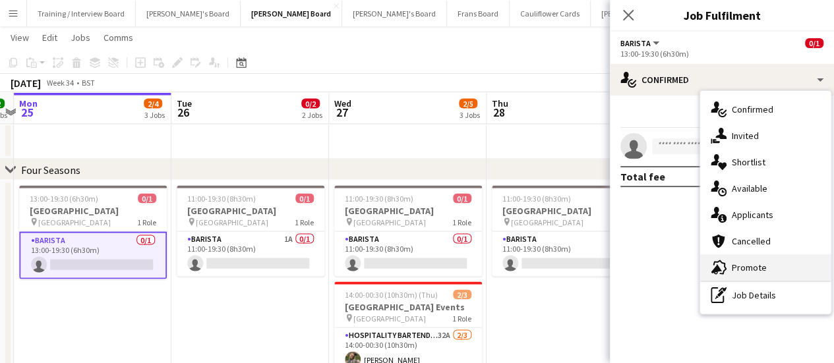
click at [753, 266] on div "advertising-megaphone Promote" at bounding box center [765, 267] width 130 height 26
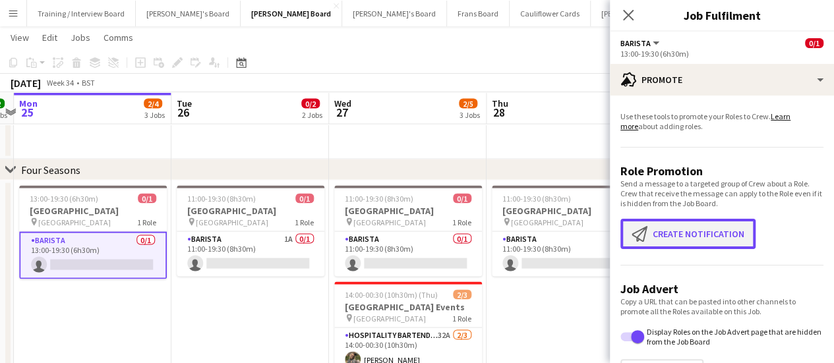
click at [680, 236] on button "Create notification Create notification" at bounding box center [687, 234] width 135 height 30
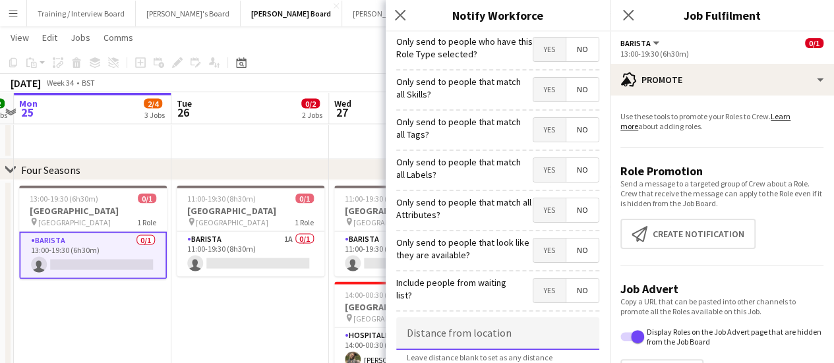
click at [460, 326] on input at bounding box center [497, 333] width 203 height 33
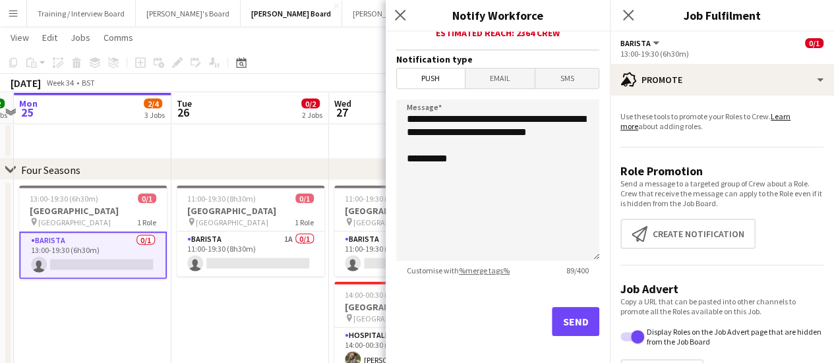
scroll to position [355, 0]
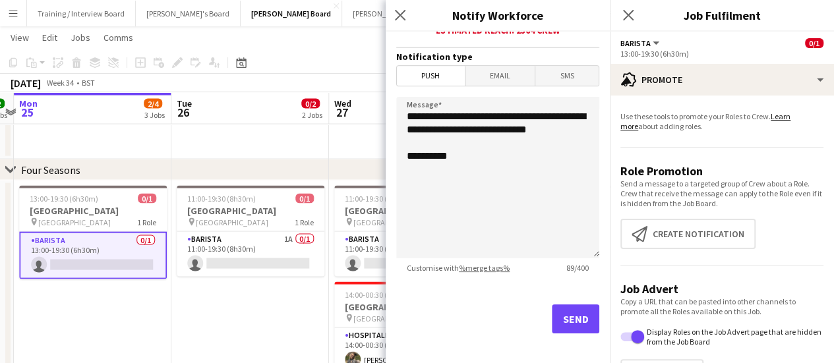
type input "*****"
drag, startPoint x: 478, startPoint y: 142, endPoint x: 297, endPoint y: 56, distance: 201.1
type textarea "**********"
click at [567, 314] on button "Send" at bounding box center [575, 318] width 47 height 29
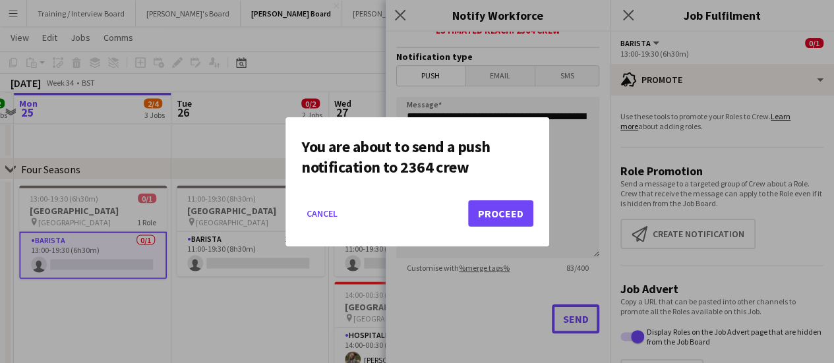
scroll to position [0, 0]
click at [502, 214] on button "Proceed" at bounding box center [500, 213] width 65 height 26
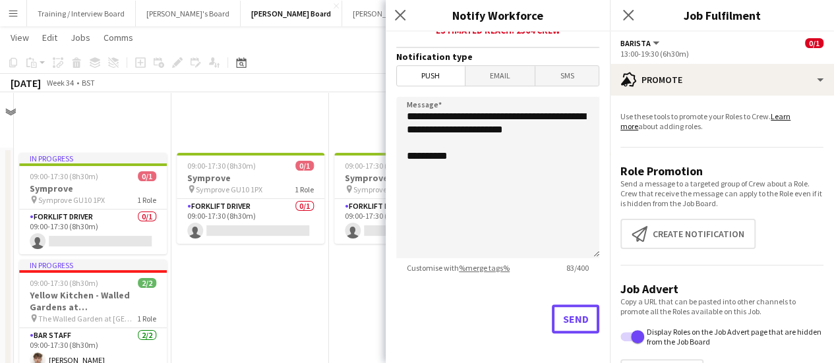
scroll to position [1236, 0]
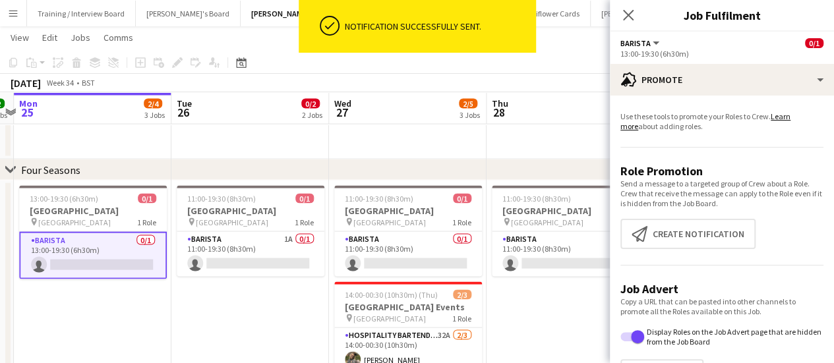
click at [494, 306] on app-date-cell "11:00-19:30 (8h30m) 0/1 Four Seasons Hotel Restaurant pin Four Seasons Hotel 1 …" at bounding box center [565, 321] width 158 height 283
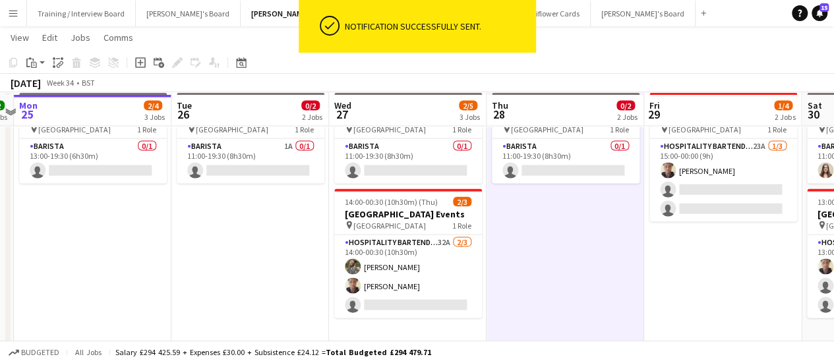
scroll to position [1331, 0]
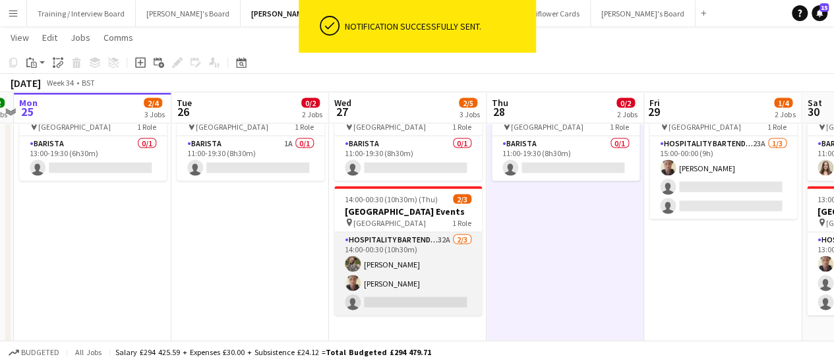
click at [442, 248] on app-card-role "Hospitality Bartender 32A 2/3 14:00-00:30 (10h30m) Ella Craik Oji Adoh single-n…" at bounding box center [408, 274] width 148 height 83
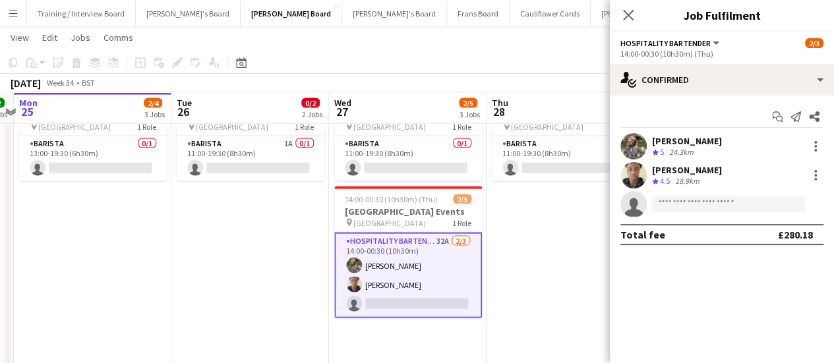
click at [670, 148] on div "24.3km" at bounding box center [681, 152] width 30 height 11
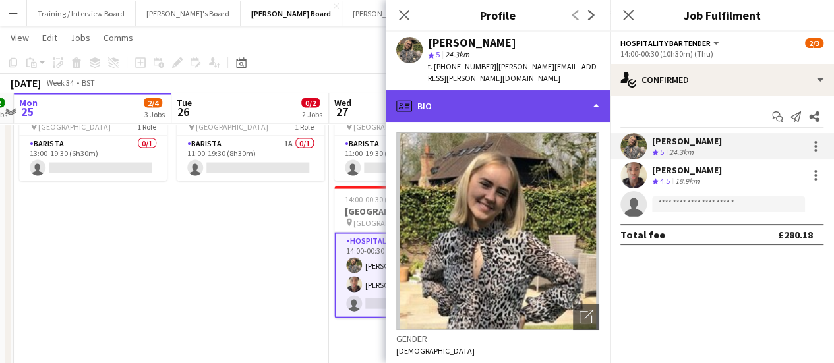
click at [511, 92] on div "profile Bio" at bounding box center [498, 106] width 224 height 32
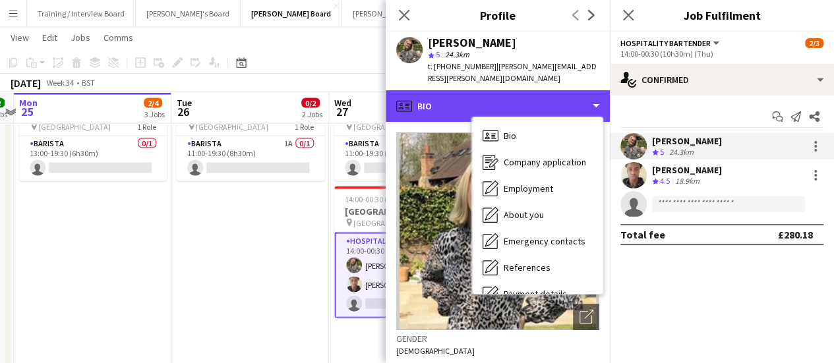
scroll to position [177, 0]
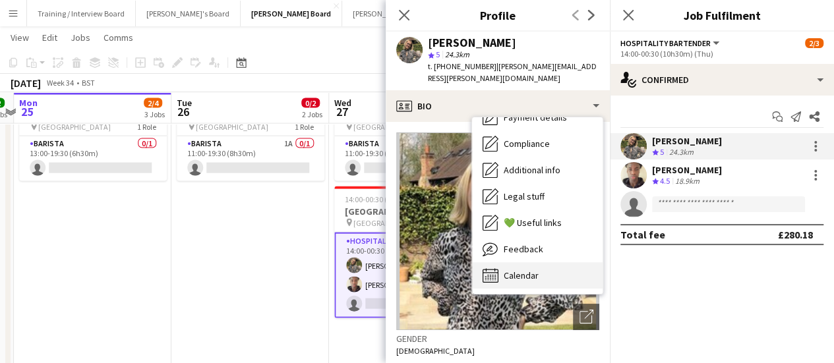
click at [563, 268] on div "Calendar Calendar" at bounding box center [537, 275] width 130 height 26
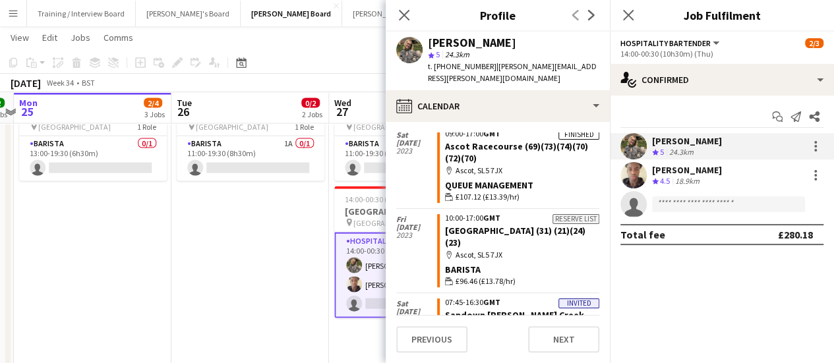
scroll to position [5273, 0]
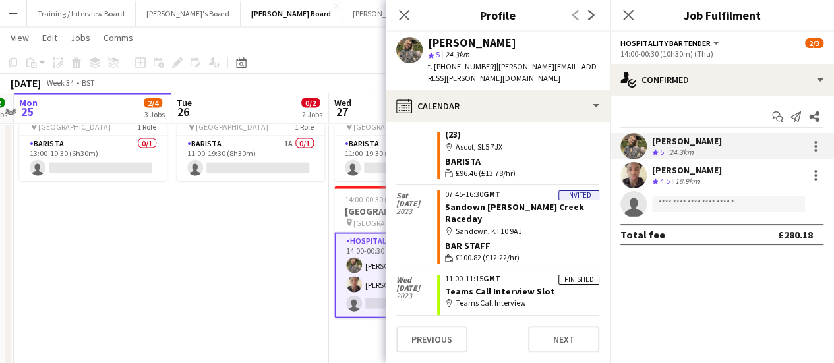
click at [105, 206] on app-date-cell "13:00-19:30 (6h30m) 0/1 Four Seasons Hotel Restaurant pin Four Seasons Hotel 1 …" at bounding box center [93, 226] width 158 height 283
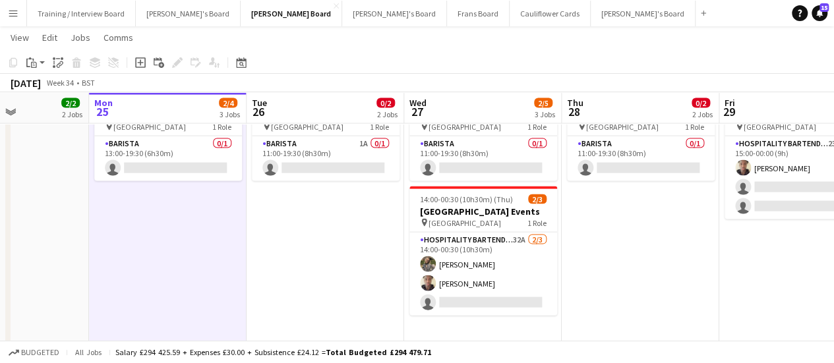
drag, startPoint x: 92, startPoint y: 243, endPoint x: 198, endPoint y: 267, distance: 108.7
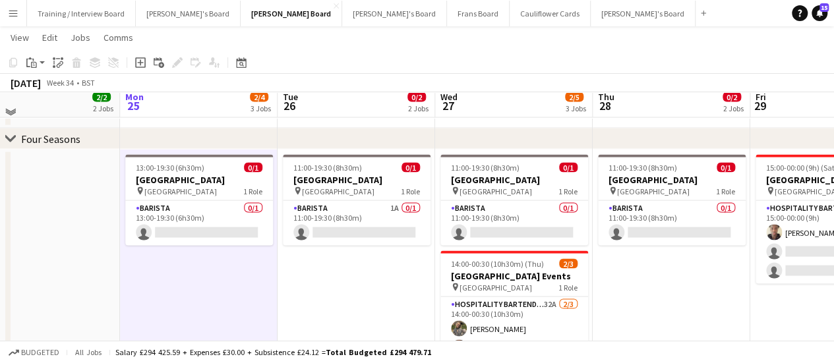
scroll to position [1269, 0]
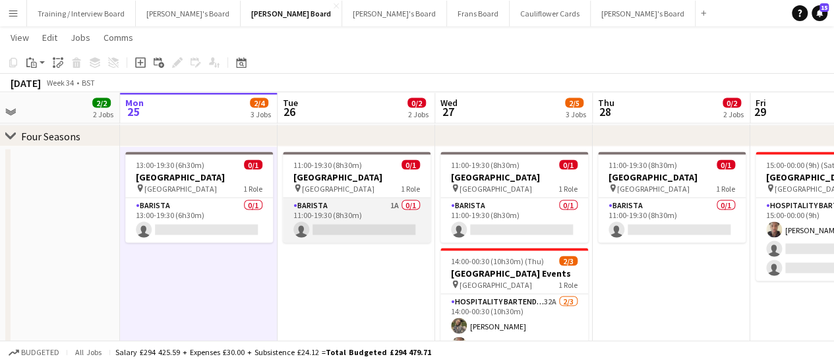
click at [381, 221] on app-card-role "Barista 1A 0/1 11:00-19:30 (8h30m) single-neutral-actions" at bounding box center [357, 220] width 148 height 45
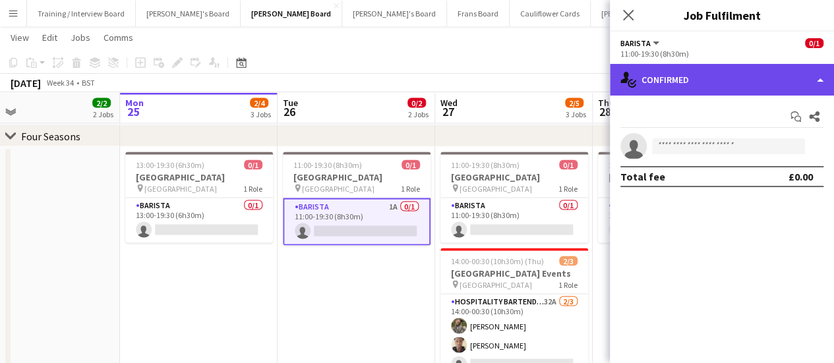
click at [713, 74] on div "single-neutral-actions-check-2 Confirmed" at bounding box center [722, 80] width 224 height 32
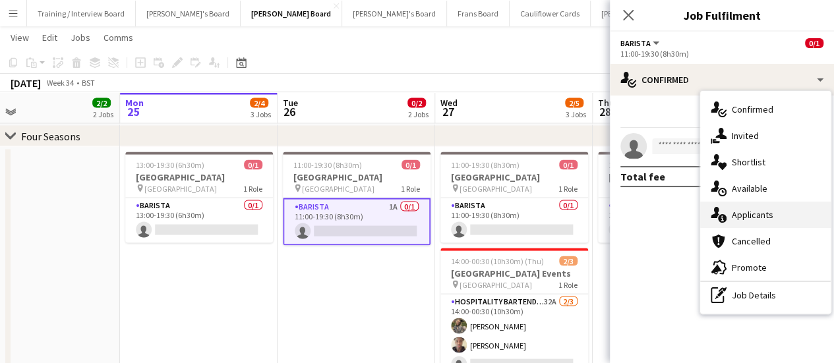
click at [749, 204] on div "single-neutral-actions-information Applicants" at bounding box center [765, 215] width 130 height 26
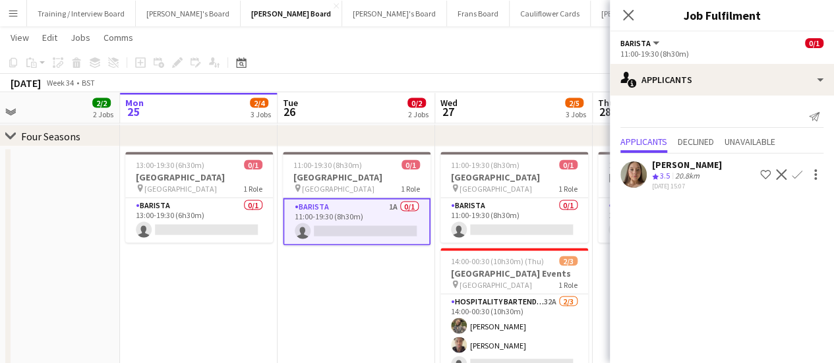
click at [329, 296] on app-date-cell "11:00-19:30 (8h30m) 0/1 Four Seasons Hotel Restaurant pin Four Seasons Hotel 1 …" at bounding box center [356, 288] width 158 height 283
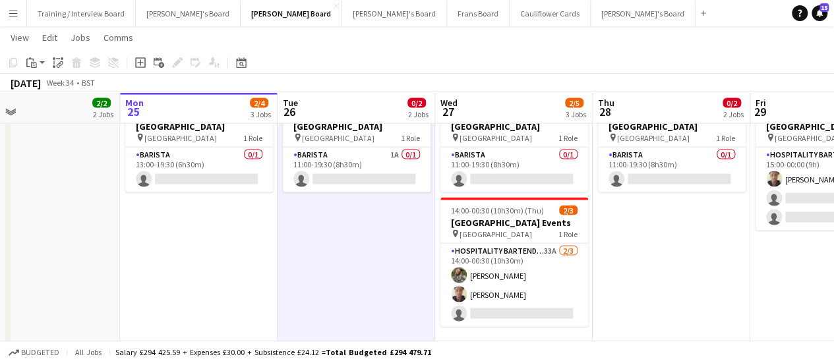
scroll to position [0, 353]
drag, startPoint x: 787, startPoint y: 320, endPoint x: 608, endPoint y: 394, distance: 193.5
drag, startPoint x: 755, startPoint y: 279, endPoint x: 608, endPoint y: 321, distance: 153.5
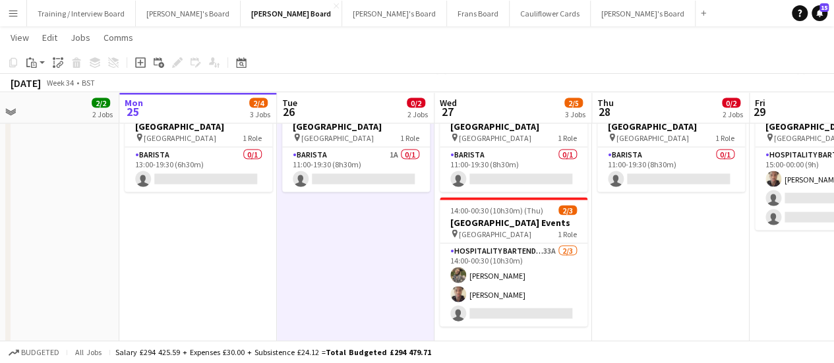
scroll to position [0, 501]
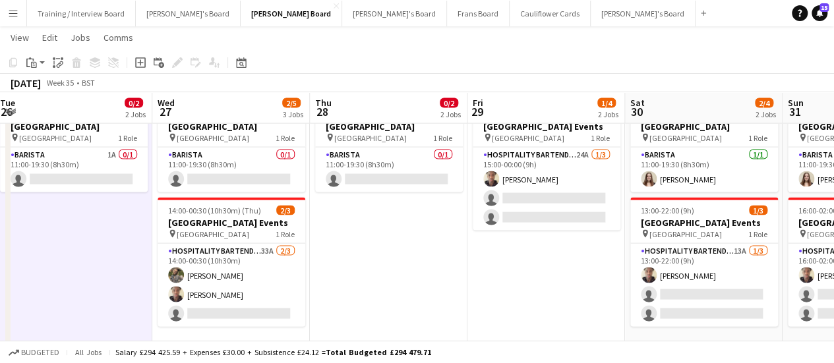
drag, startPoint x: 668, startPoint y: 294, endPoint x: 538, endPoint y: 321, distance: 133.3
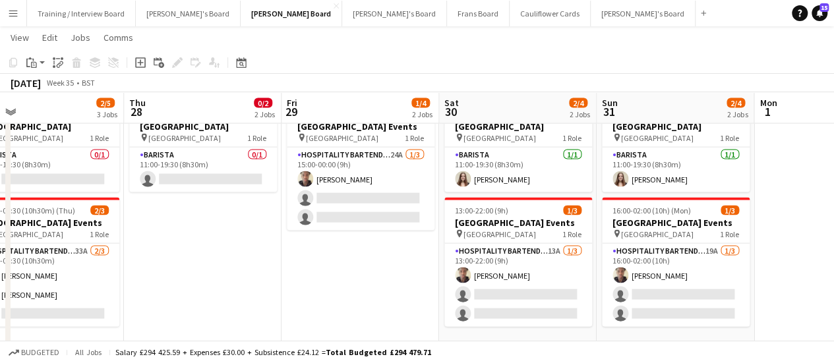
drag, startPoint x: 726, startPoint y: 242, endPoint x: 538, endPoint y: 298, distance: 196.0
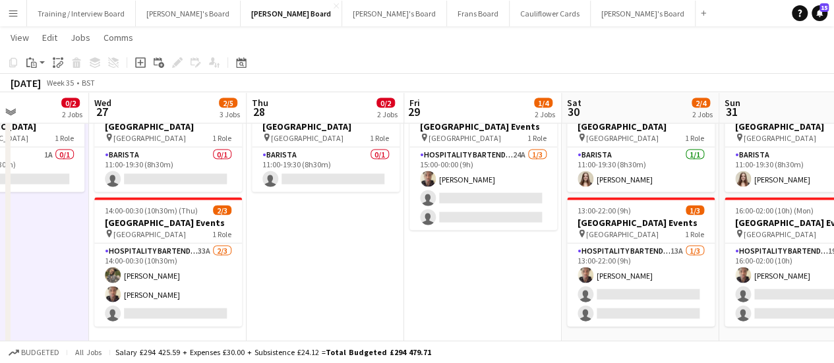
drag, startPoint x: 219, startPoint y: 282, endPoint x: 343, endPoint y: 284, distance: 123.9
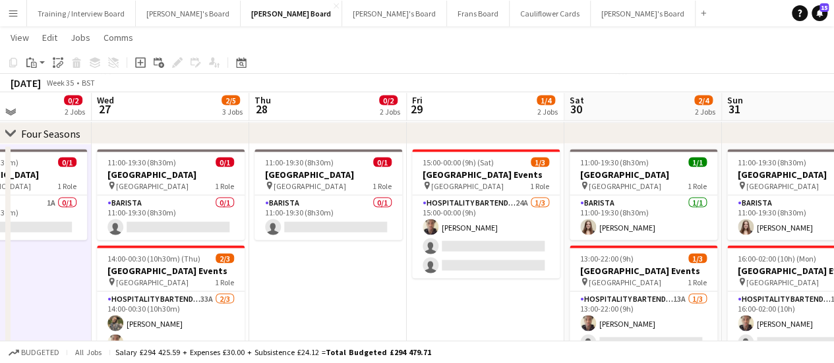
scroll to position [1275, 0]
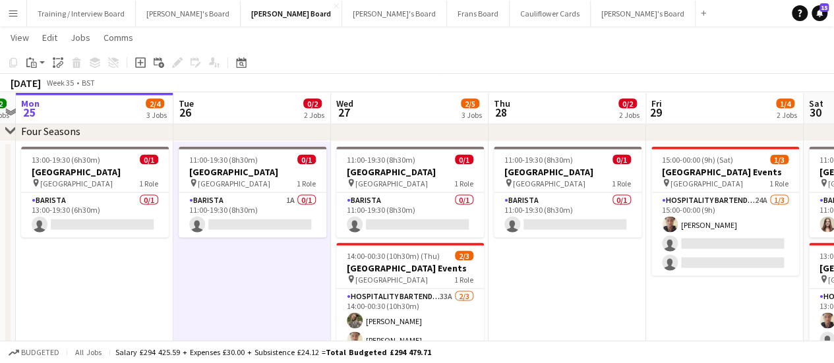
drag, startPoint x: 59, startPoint y: 263, endPoint x: 300, endPoint y: 254, distance: 241.4
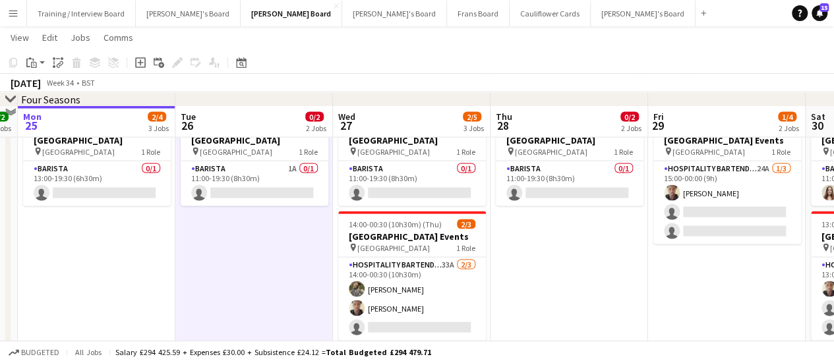
scroll to position [1329, 0]
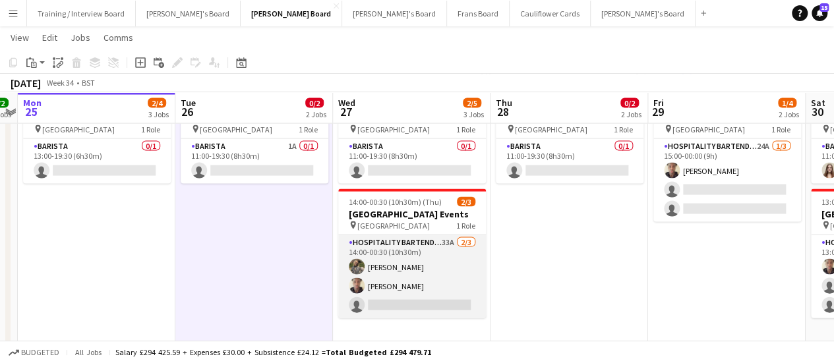
click at [455, 254] on app-card-role "Hospitality Bartender 33A 2/3 14:00-00:30 (10h30m) Ella Craik Oji Adoh single-n…" at bounding box center [412, 276] width 148 height 83
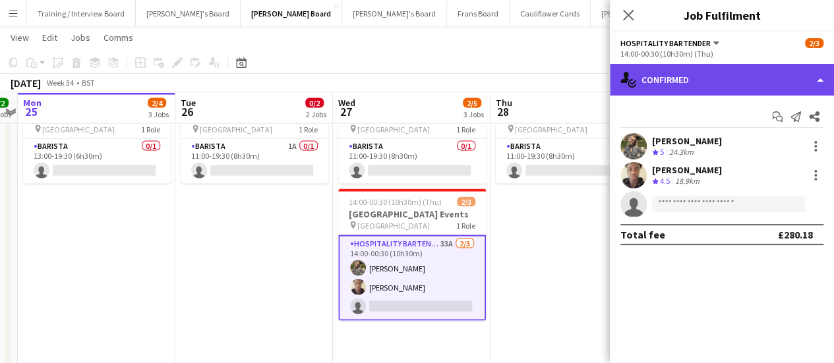
click at [739, 88] on div "single-neutral-actions-check-2 Confirmed" at bounding box center [722, 80] width 224 height 32
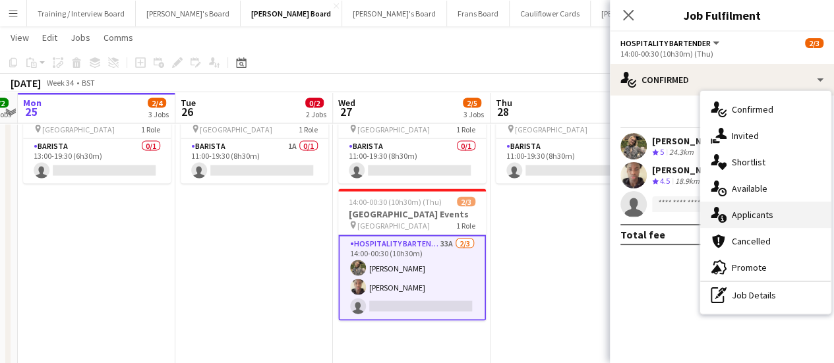
click at [748, 208] on div "single-neutral-actions-information Applicants" at bounding box center [765, 215] width 130 height 26
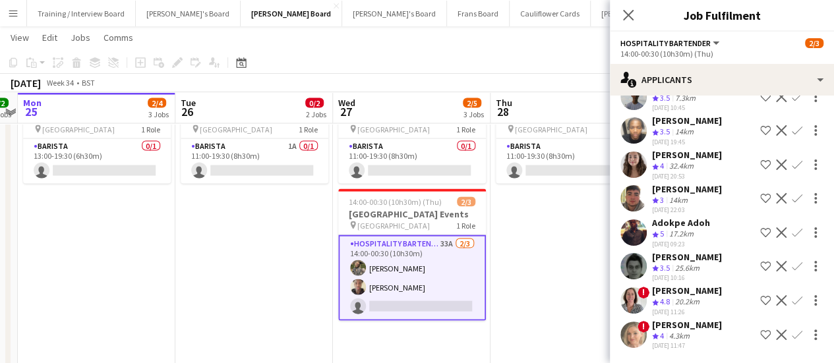
scroll to position [957, 0]
click at [673, 297] on div "20.2km" at bounding box center [687, 302] width 30 height 11
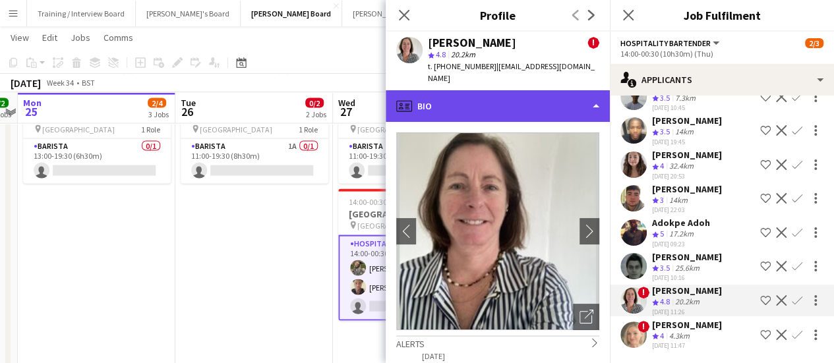
click at [477, 96] on div "profile Bio" at bounding box center [498, 106] width 224 height 32
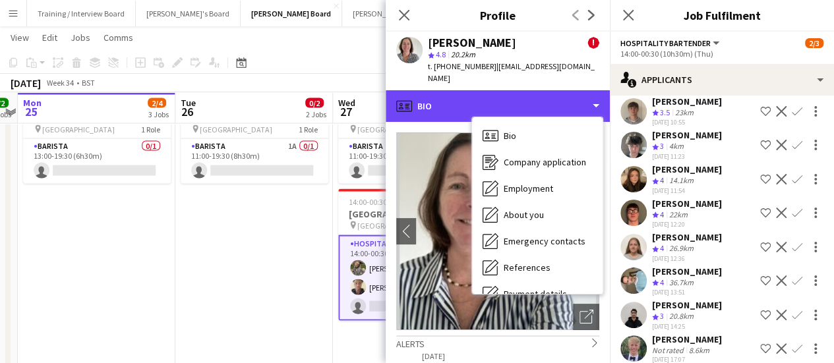
scroll to position [0, 0]
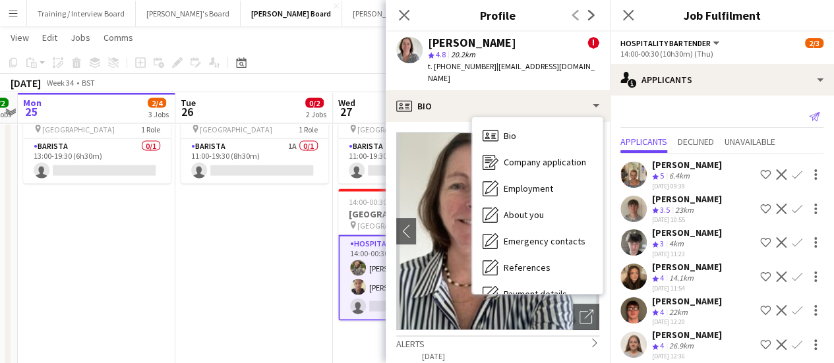
click at [809, 117] on icon "Send notification" at bounding box center [814, 116] width 11 height 11
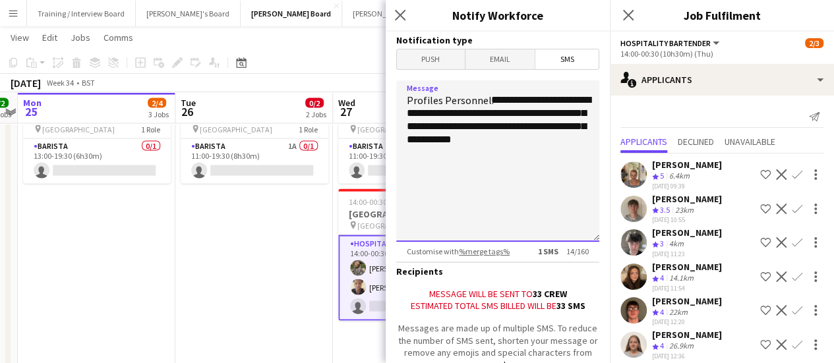
drag, startPoint x: 474, startPoint y: 154, endPoint x: 402, endPoint y: 113, distance: 83.0
click at [402, 113] on textarea "**********" at bounding box center [497, 160] width 203 height 161
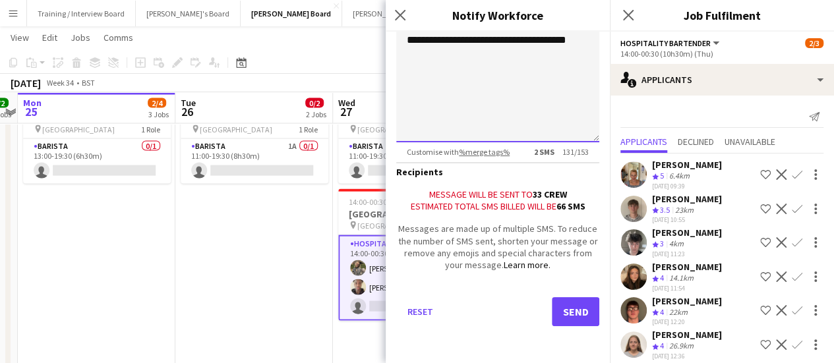
type textarea "**********"
click at [566, 310] on button "Send" at bounding box center [575, 311] width 47 height 29
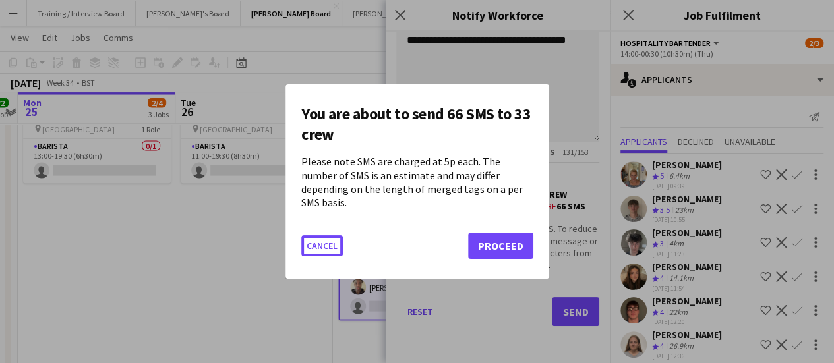
scroll to position [0, 0]
click at [496, 234] on button "Proceed" at bounding box center [500, 246] width 65 height 26
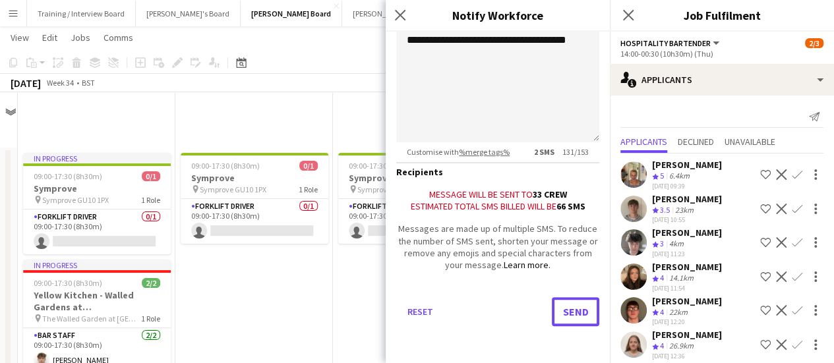
scroll to position [1329, 0]
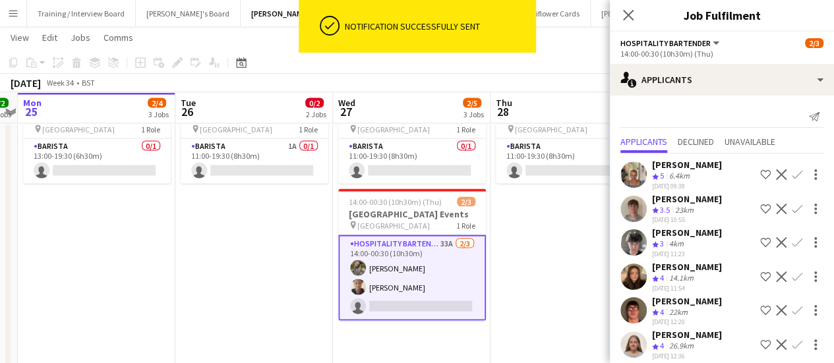
click at [240, 233] on app-date-cell "11:00-19:30 (8h30m) 0/1 Four Seasons Hotel Restaurant pin Four Seasons Hotel 1 …" at bounding box center [254, 229] width 158 height 283
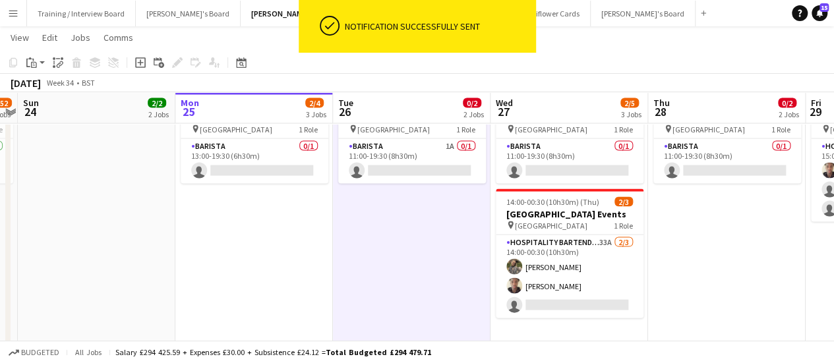
drag, startPoint x: 71, startPoint y: 254, endPoint x: 361, endPoint y: 246, distance: 289.4
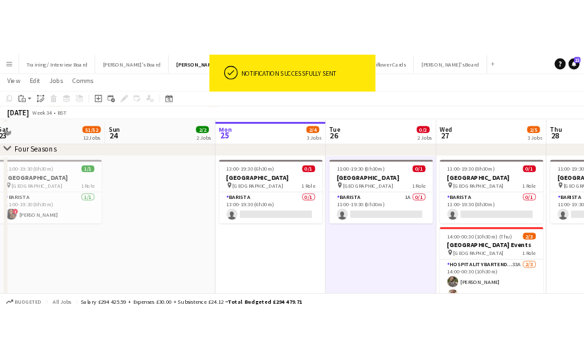
scroll to position [1275, 0]
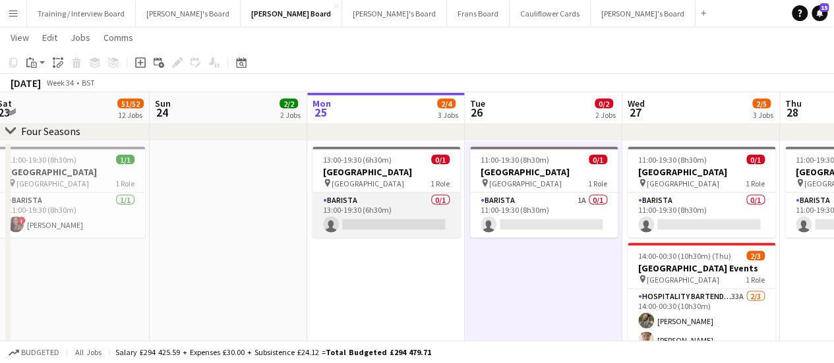
click at [372, 231] on app-card-role "Barista 0/1 13:00-19:30 (6h30m) single-neutral-actions" at bounding box center [386, 215] width 148 height 45
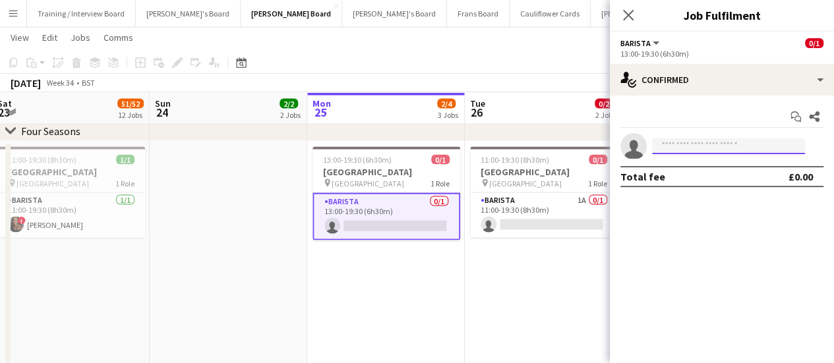
type input "*"
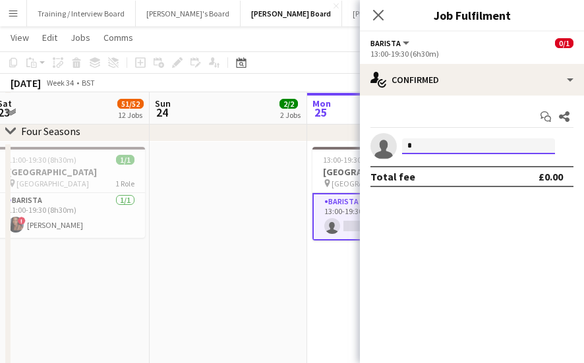
click at [473, 154] on input "*" at bounding box center [478, 146] width 153 height 16
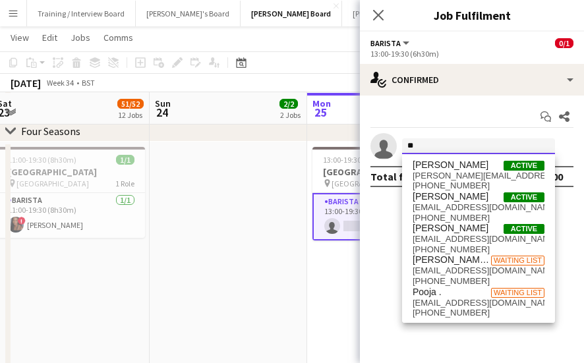
type input "*"
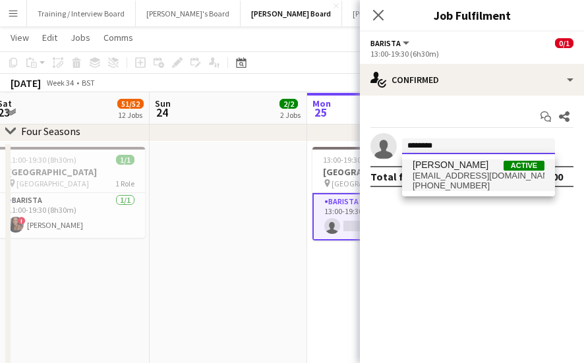
type input "********"
click at [464, 167] on span "Oji Adoh Active" at bounding box center [479, 164] width 132 height 11
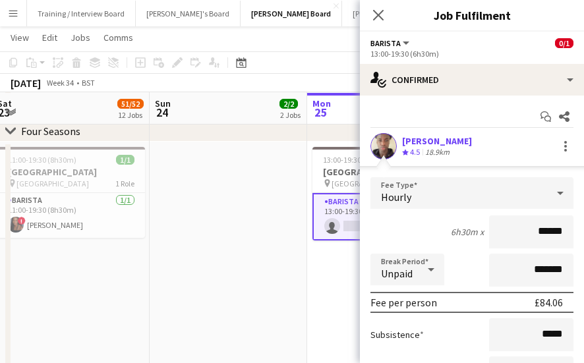
scroll to position [133, 0]
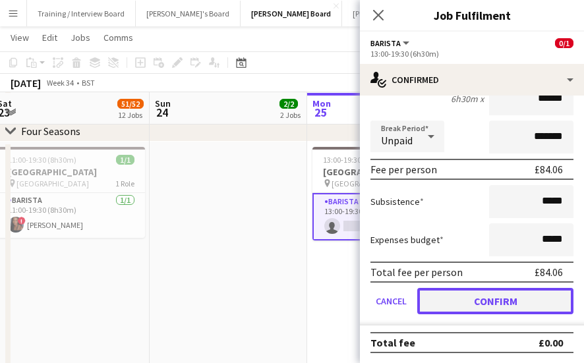
click at [527, 295] on button "Confirm" at bounding box center [495, 301] width 156 height 26
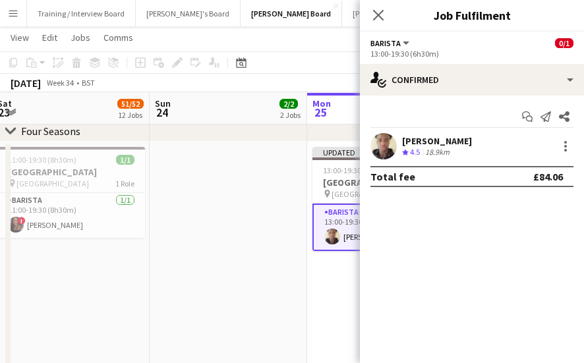
scroll to position [0, 0]
click at [192, 273] on app-date-cell at bounding box center [229, 283] width 158 height 283
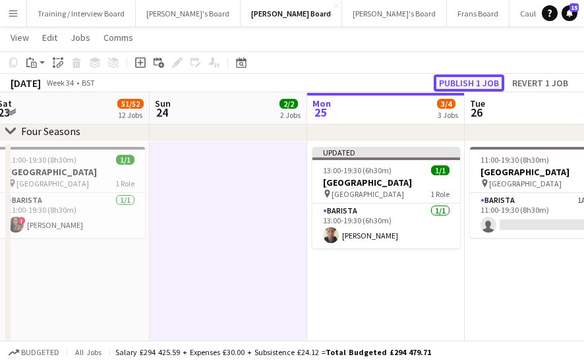
click at [493, 84] on button "Publish 1 job" at bounding box center [469, 82] width 71 height 17
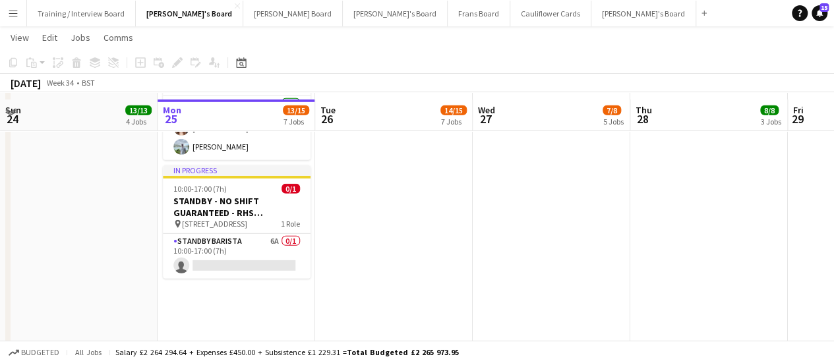
scroll to position [1963, 0]
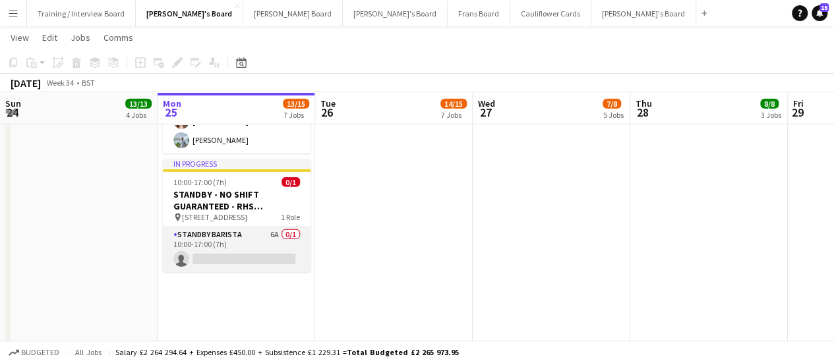
click at [287, 252] on app-card-role "STANDBY BARISTA 6A 0/1 10:00-17:00 (7h) single-neutral-actions" at bounding box center [237, 249] width 148 height 45
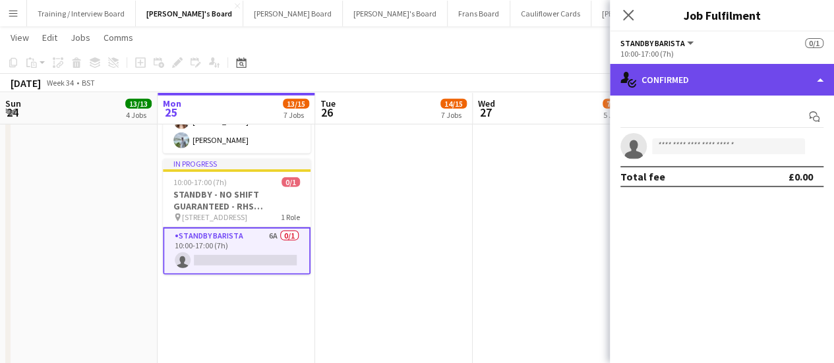
click at [783, 88] on div "single-neutral-actions-check-2 Confirmed" at bounding box center [722, 80] width 224 height 32
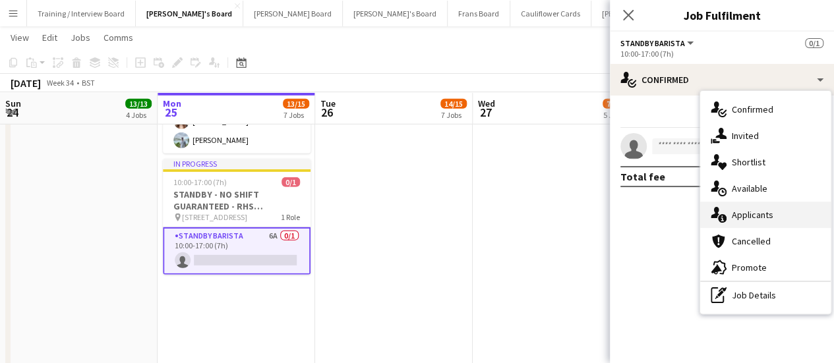
click at [815, 211] on div "single-neutral-actions-information Applicants" at bounding box center [765, 215] width 130 height 26
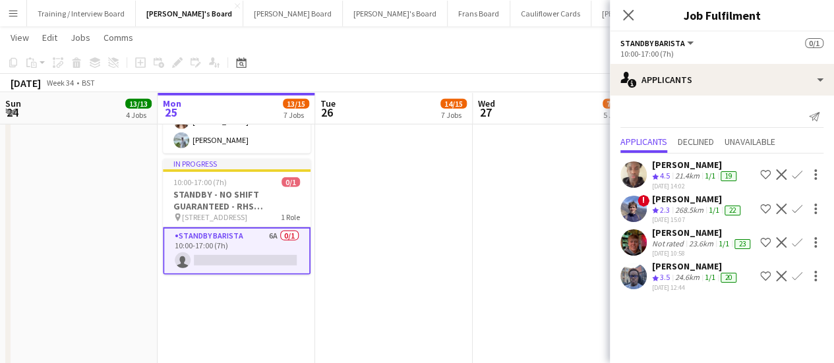
click at [701, 237] on div "[PERSON_NAME]" at bounding box center [702, 233] width 101 height 12
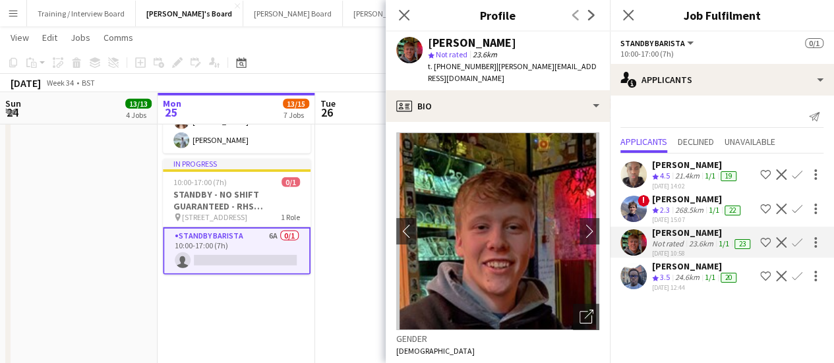
click at [681, 216] on div "[DATE] 15:07" at bounding box center [697, 220] width 91 height 9
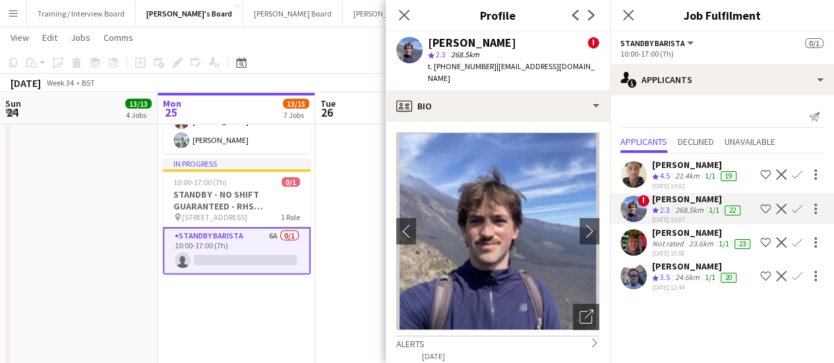
click at [396, 20] on app-icon "Close pop-in" at bounding box center [404, 15] width 16 height 16
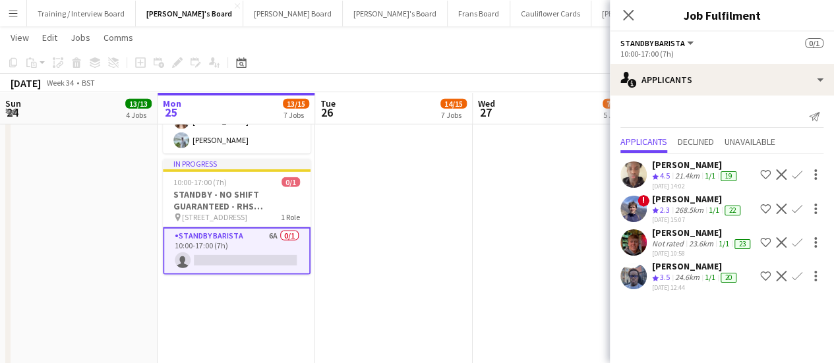
click at [473, 234] on app-date-cell "10:00-16:00 (6h) 2/[STREET_ADDRESS] pin Woking, GU23 6QB 1 Role Barista - Glass…" at bounding box center [552, 250] width 158 height 846
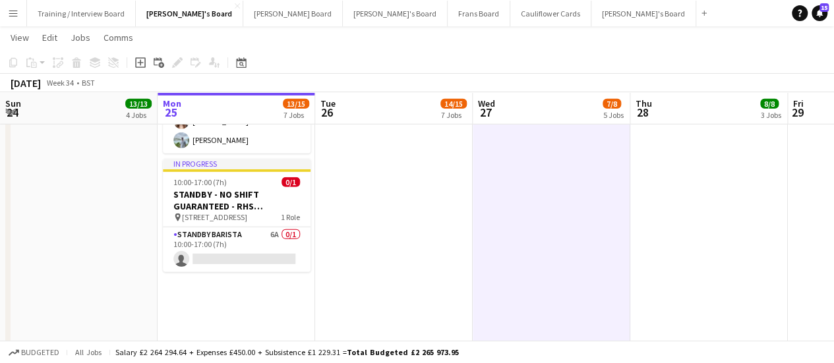
scroll to position [0, 314]
drag, startPoint x: 832, startPoint y: 294, endPoint x: 842, endPoint y: 256, distance: 39.5
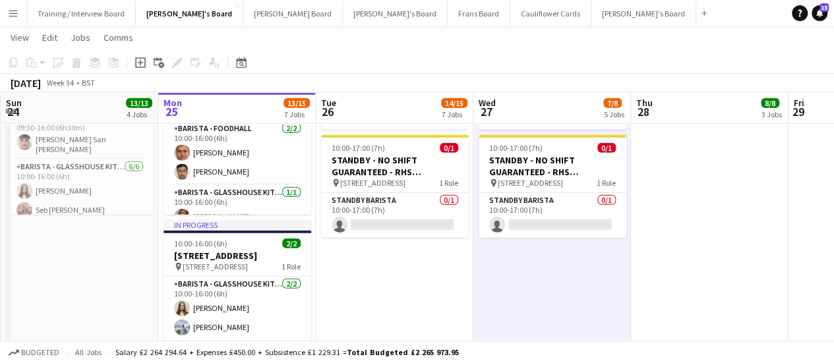
scroll to position [1799, 0]
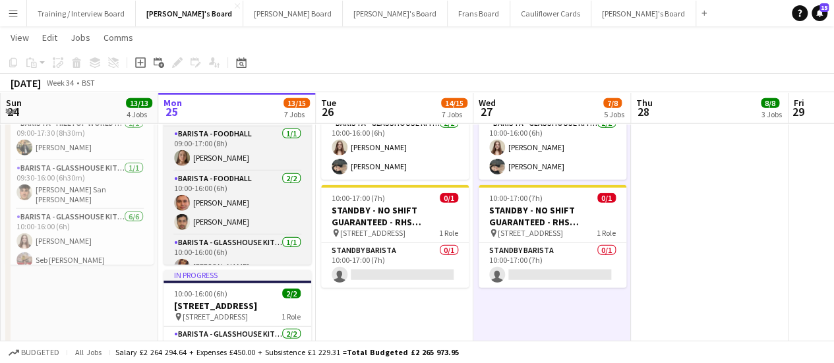
scroll to position [180, 0]
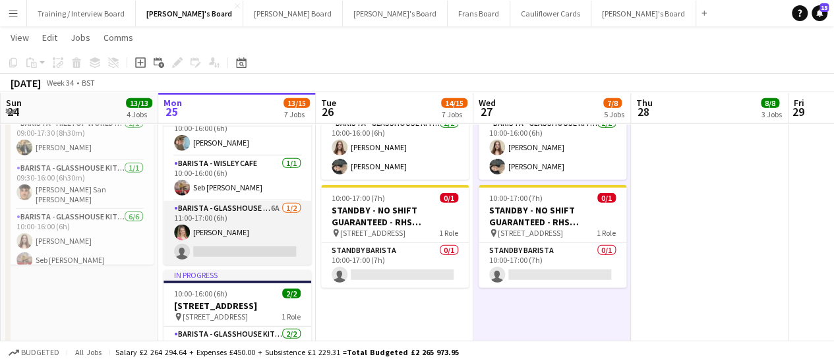
click at [257, 227] on app-card-role "Barista - Glasshouse Kitchen 6A [DATE] 11:00-17:00 (6h) [PERSON_NAME] single-ne…" at bounding box center [237, 233] width 148 height 64
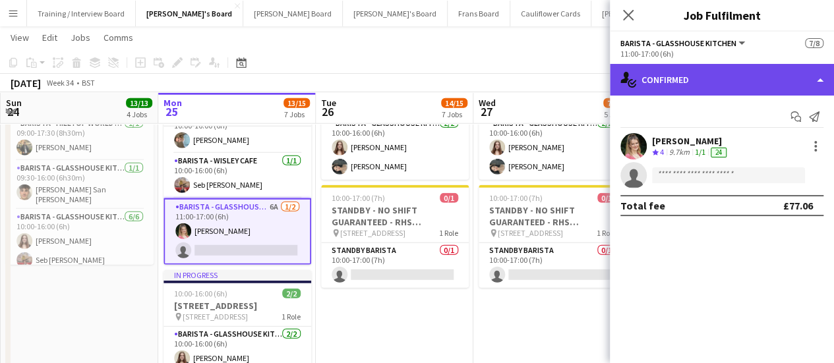
click at [751, 71] on div "single-neutral-actions-check-2 Confirmed" at bounding box center [722, 80] width 224 height 32
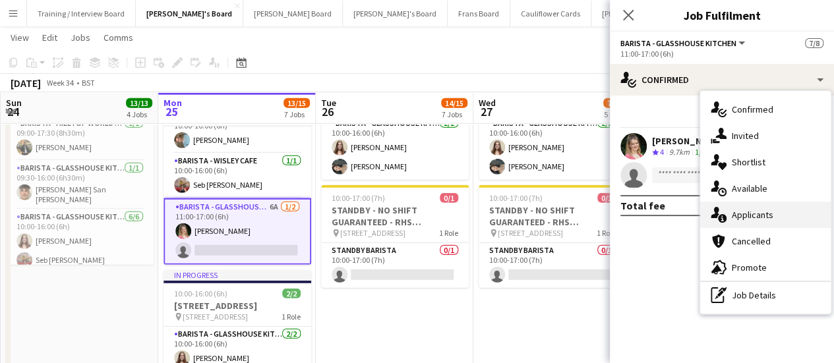
click at [770, 206] on div "single-neutral-actions-information Applicants" at bounding box center [765, 215] width 130 height 26
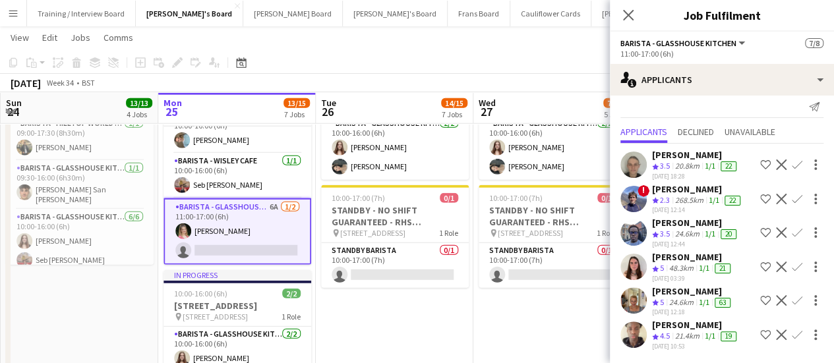
scroll to position [42, 0]
click at [693, 297] on div "24.6km" at bounding box center [681, 302] width 30 height 11
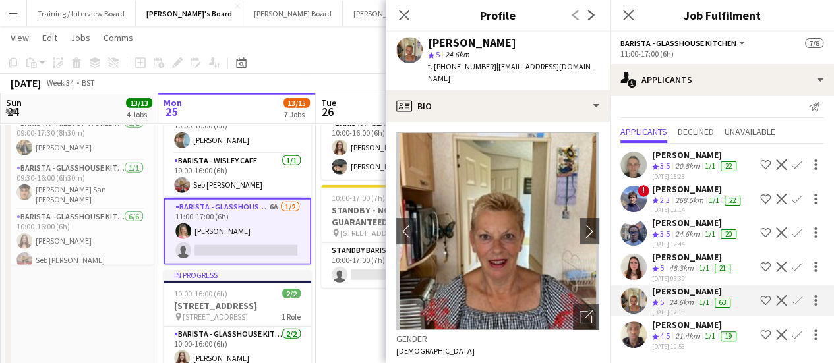
click at [688, 263] on div "48.3km" at bounding box center [681, 268] width 30 height 11
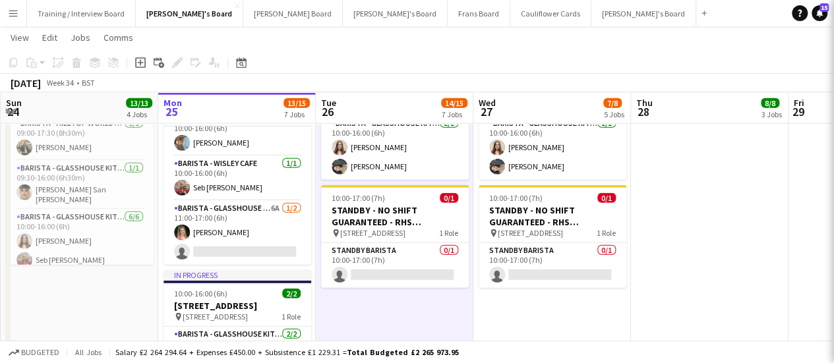
scroll to position [0, 0]
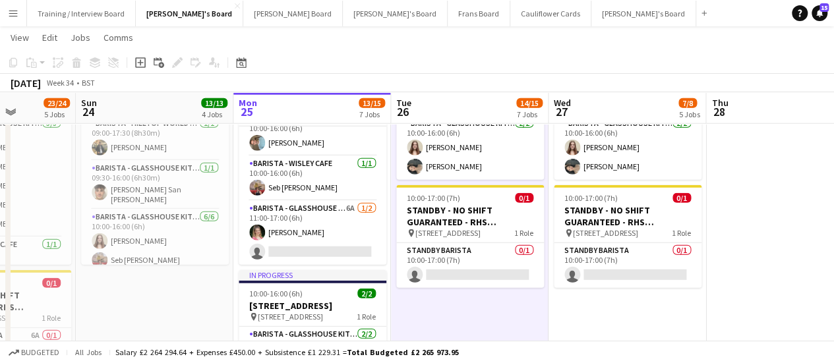
drag, startPoint x: 332, startPoint y: 326, endPoint x: 317, endPoint y: 251, distance: 76.0
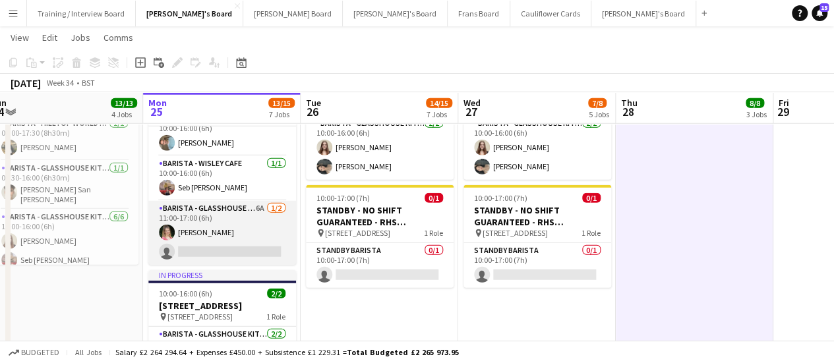
click at [250, 215] on app-card-role "Barista - Glasshouse Kitchen 6A [DATE] 11:00-17:00 (6h) [PERSON_NAME] single-ne…" at bounding box center [222, 233] width 148 height 64
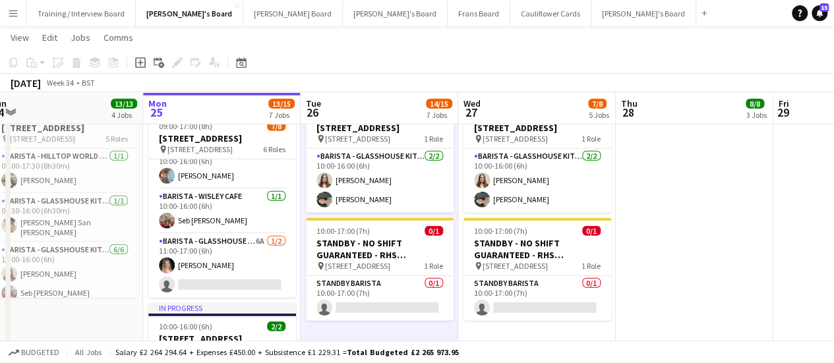
scroll to position [1700, 0]
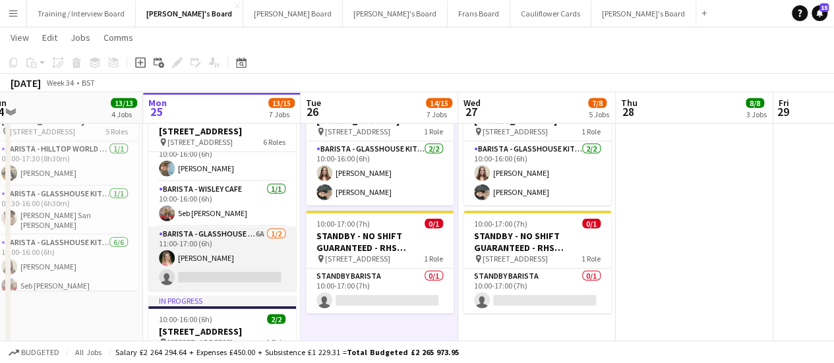
click at [236, 258] on app-card-role "Barista - Glasshouse Kitchen 6A [DATE] 11:00-17:00 (6h) [PERSON_NAME] single-ne…" at bounding box center [222, 259] width 148 height 64
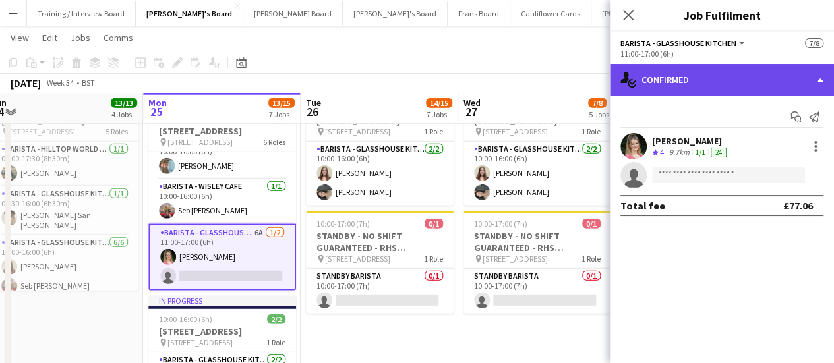
click at [780, 74] on div "single-neutral-actions-check-2 Confirmed" at bounding box center [722, 80] width 224 height 32
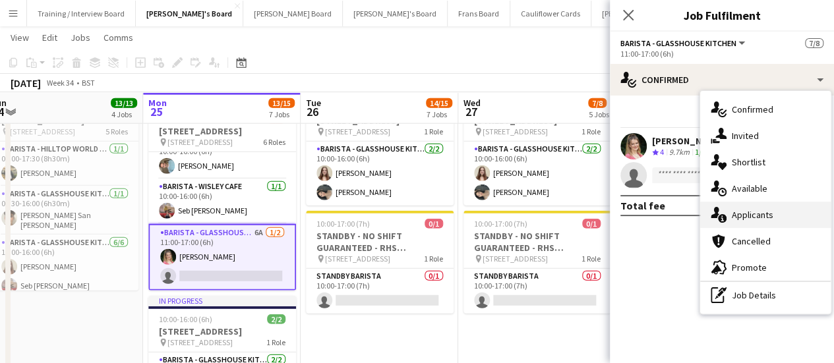
click at [788, 210] on div "single-neutral-actions-information Applicants" at bounding box center [765, 215] width 130 height 26
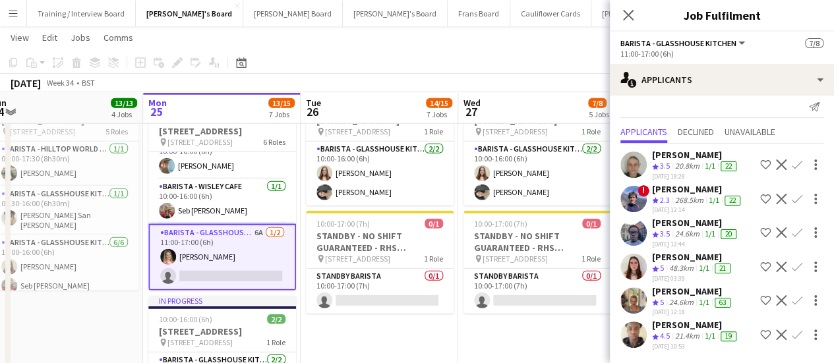
scroll to position [57, 0]
click at [680, 263] on div "48.3km" at bounding box center [681, 268] width 30 height 11
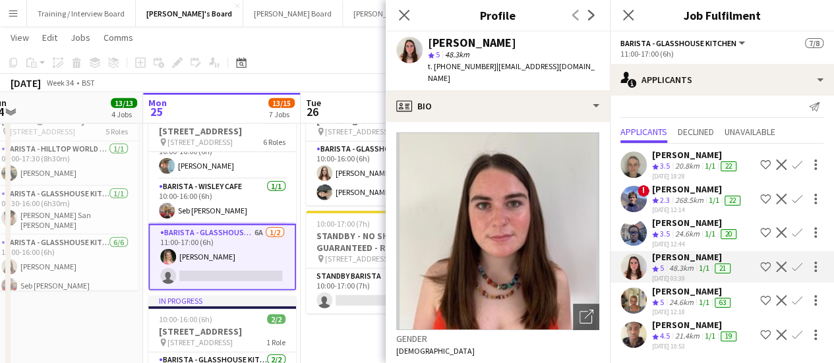
click at [700, 161] on div "20.8km" at bounding box center [687, 166] width 30 height 11
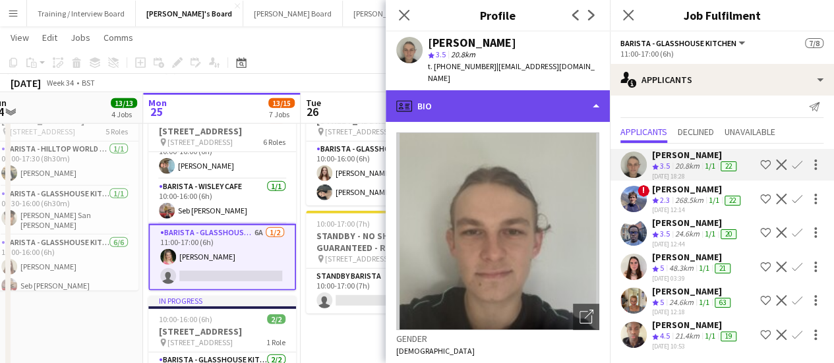
click at [473, 92] on div "profile Bio" at bounding box center [498, 106] width 224 height 32
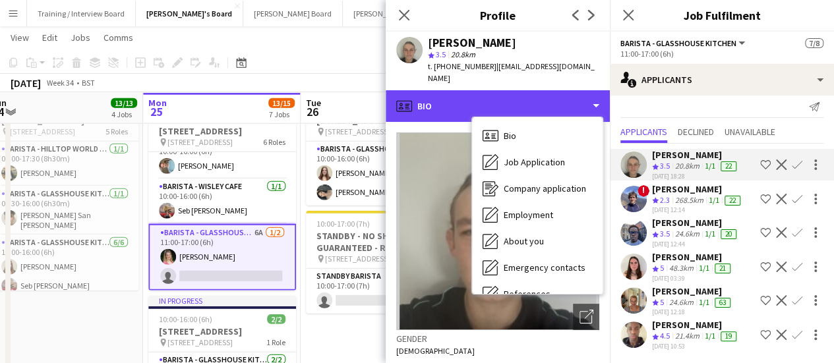
scroll to position [203, 0]
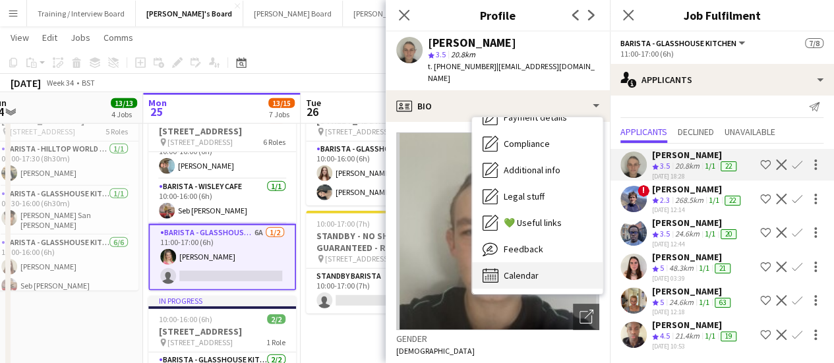
click at [560, 262] on div "Calendar Calendar" at bounding box center [537, 275] width 130 height 26
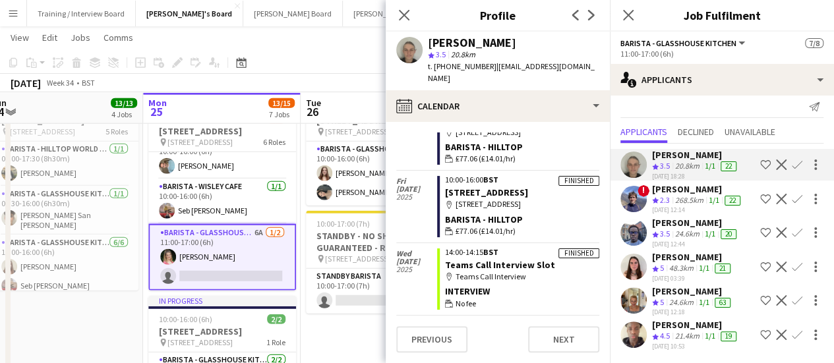
scroll to position [0, 0]
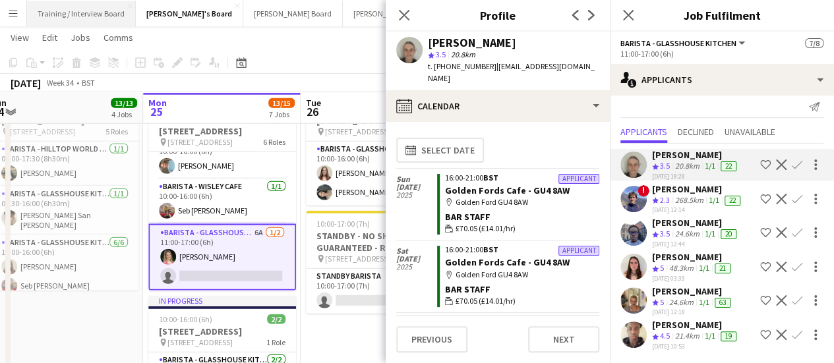
click at [121, 6] on button "Training / Interview Board Close" at bounding box center [81, 14] width 109 height 26
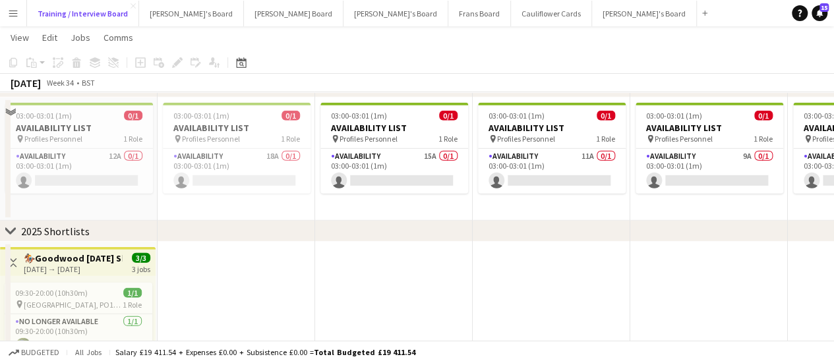
scroll to position [1891, 0]
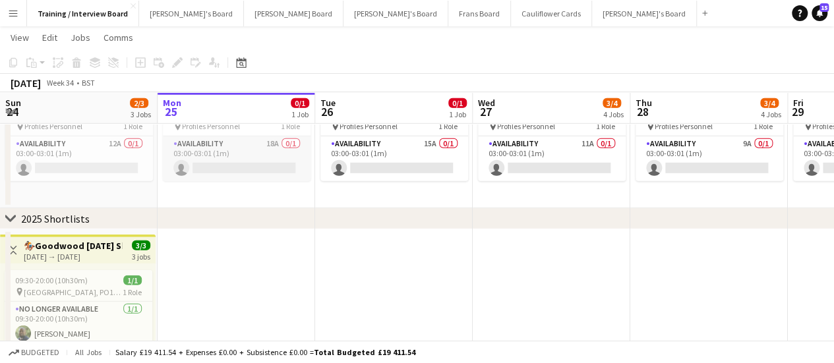
click at [283, 158] on app-card-role "Availability 18A 0/1 03:00-03:01 (1m) single-neutral-actions" at bounding box center [237, 158] width 148 height 45
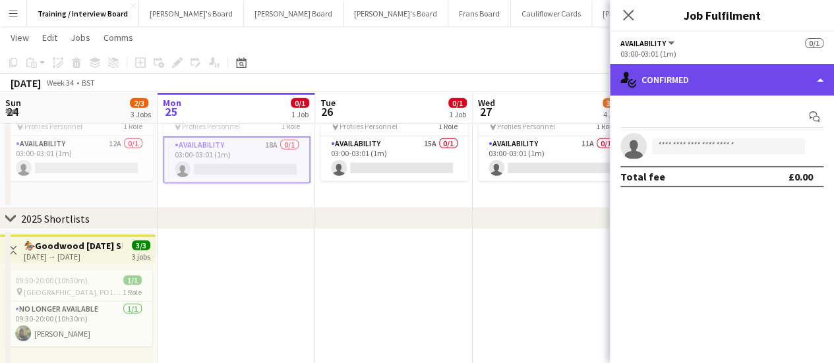
click at [674, 82] on div "single-neutral-actions-check-2 Confirmed" at bounding box center [722, 80] width 224 height 32
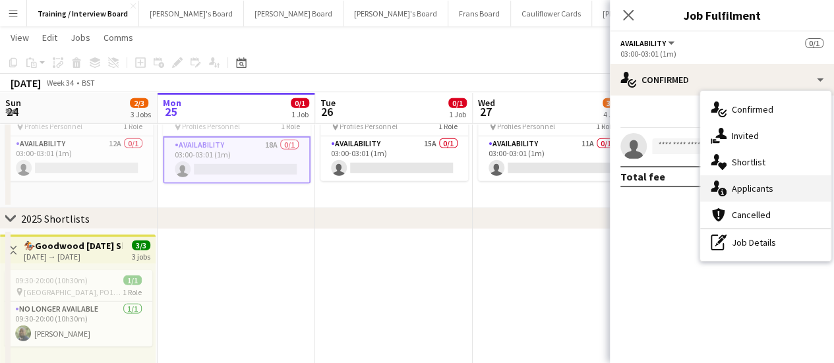
click at [802, 183] on div "single-neutral-actions-information Applicants" at bounding box center [765, 188] width 130 height 26
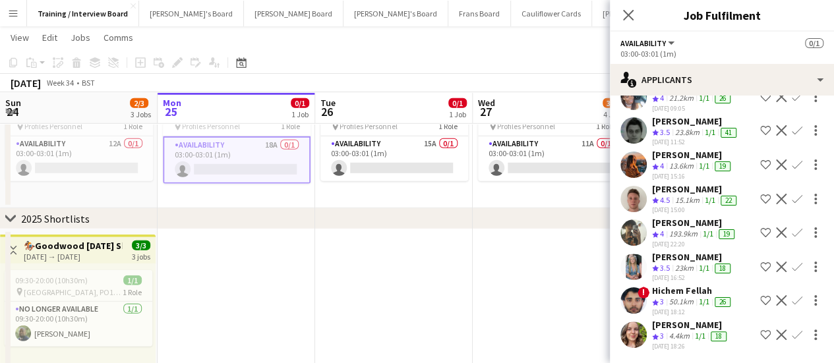
scroll to position [449, 0]
click at [681, 263] on div "23km" at bounding box center [684, 268] width 24 height 11
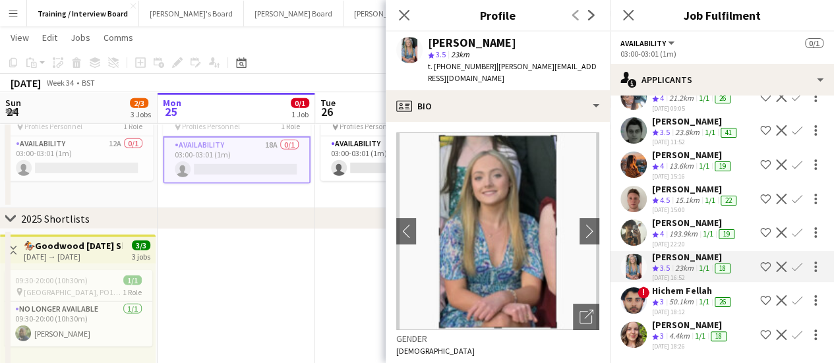
click at [678, 331] on div "4.4km" at bounding box center [679, 336] width 26 height 11
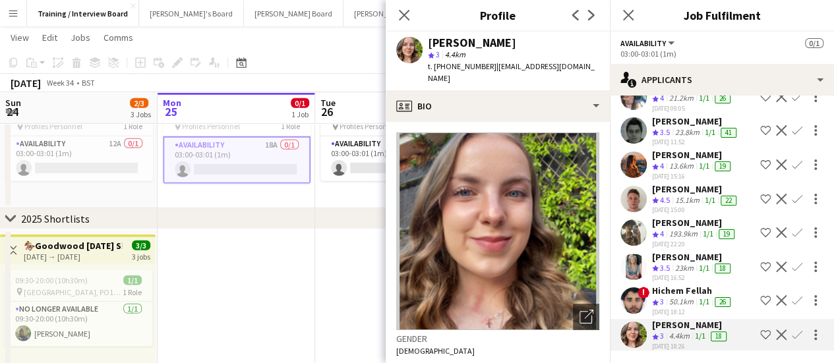
click at [693, 149] on div "[PERSON_NAME]" at bounding box center [692, 155] width 81 height 12
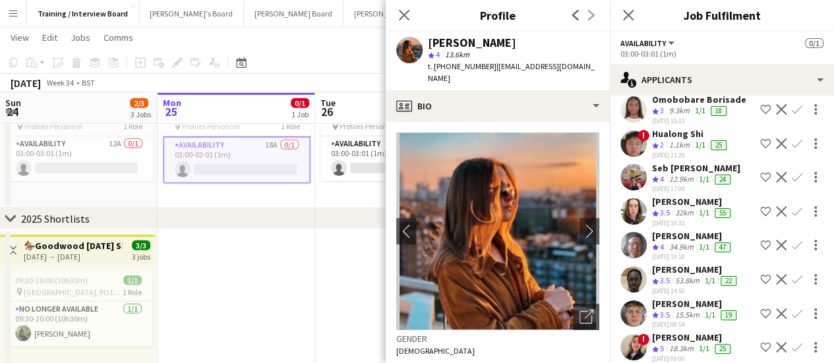
scroll to position [0, 0]
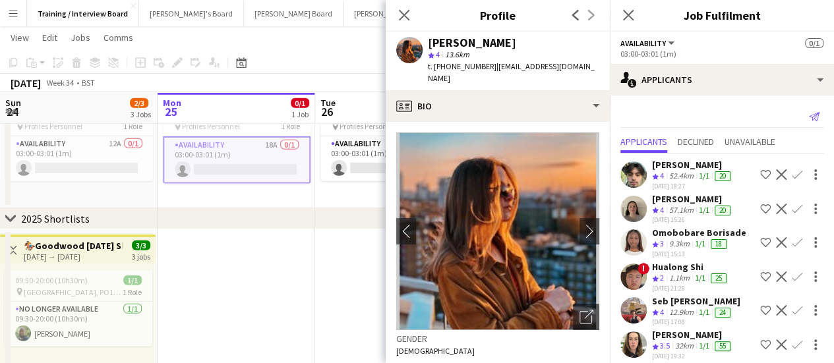
click at [805, 108] on app-icon "Send notification" at bounding box center [814, 116] width 18 height 18
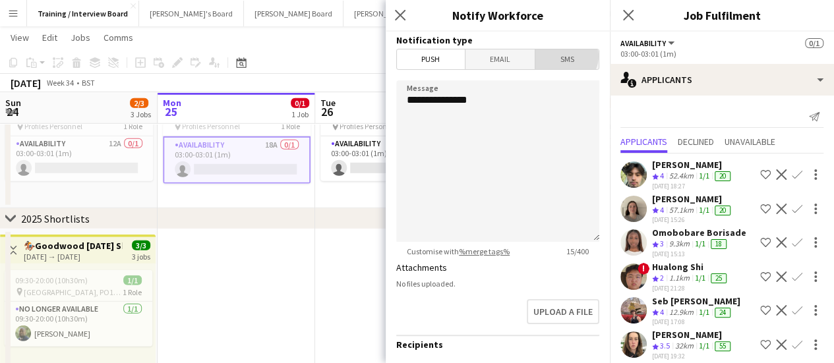
click at [558, 56] on span "SMS" at bounding box center [566, 59] width 63 height 20
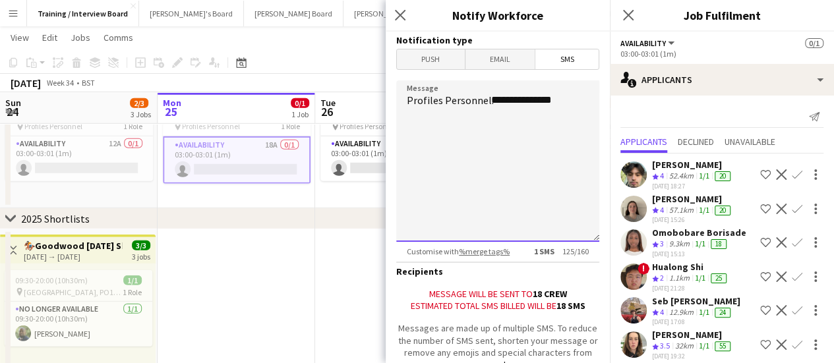
click at [564, 102] on textarea "**********" at bounding box center [497, 160] width 203 height 161
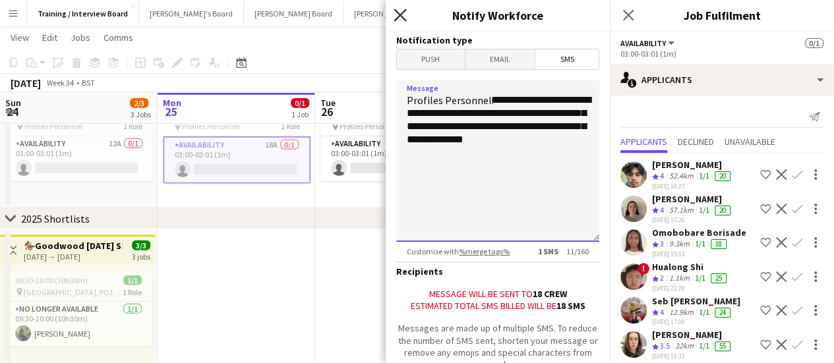
type textarea "**********"
click at [396, 13] on icon "Close pop-in" at bounding box center [399, 15] width 13 height 13
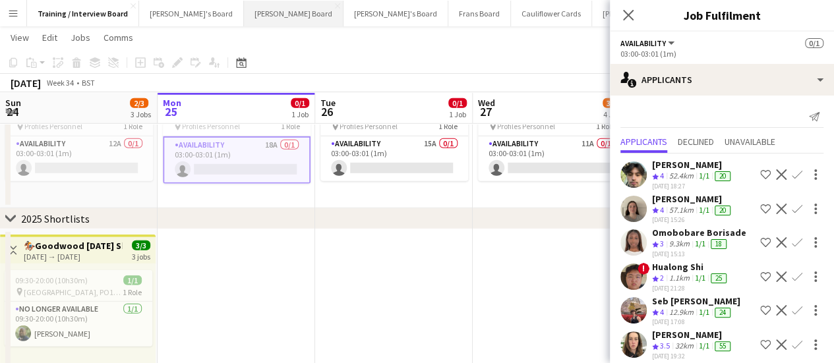
click at [244, 10] on button "[PERSON_NAME] Board Close" at bounding box center [294, 14] width 100 height 26
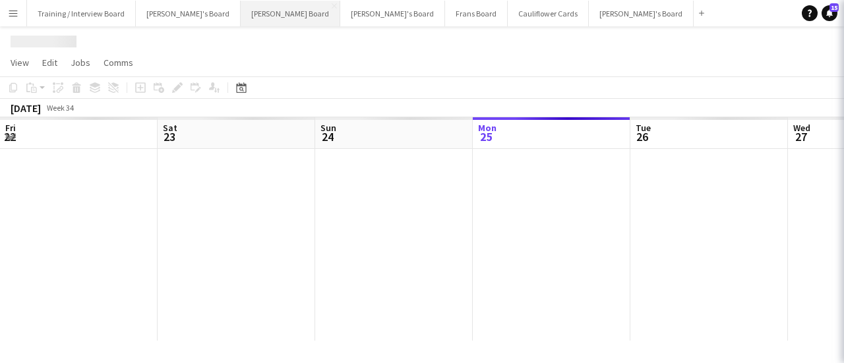
scroll to position [0, 315]
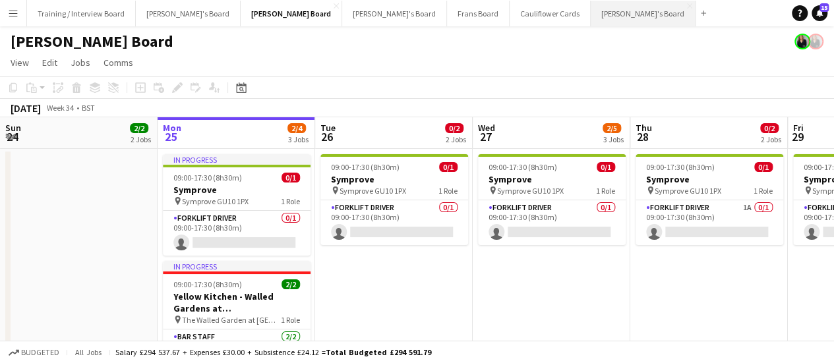
click at [591, 5] on button "[PERSON_NAME]'s Board Close" at bounding box center [643, 14] width 105 height 26
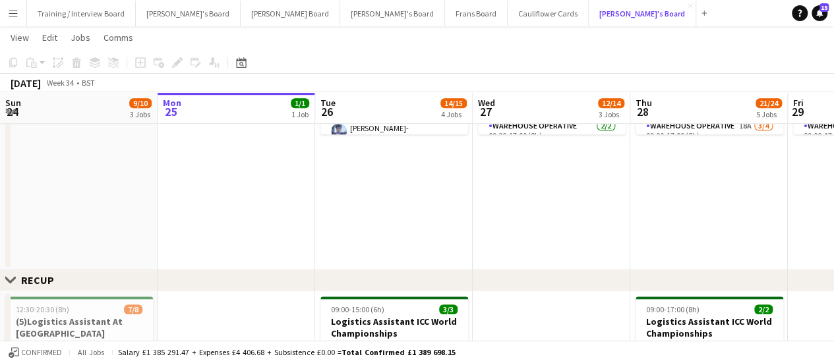
scroll to position [477, 0]
